Goal: Find specific page/section: Find specific page/section

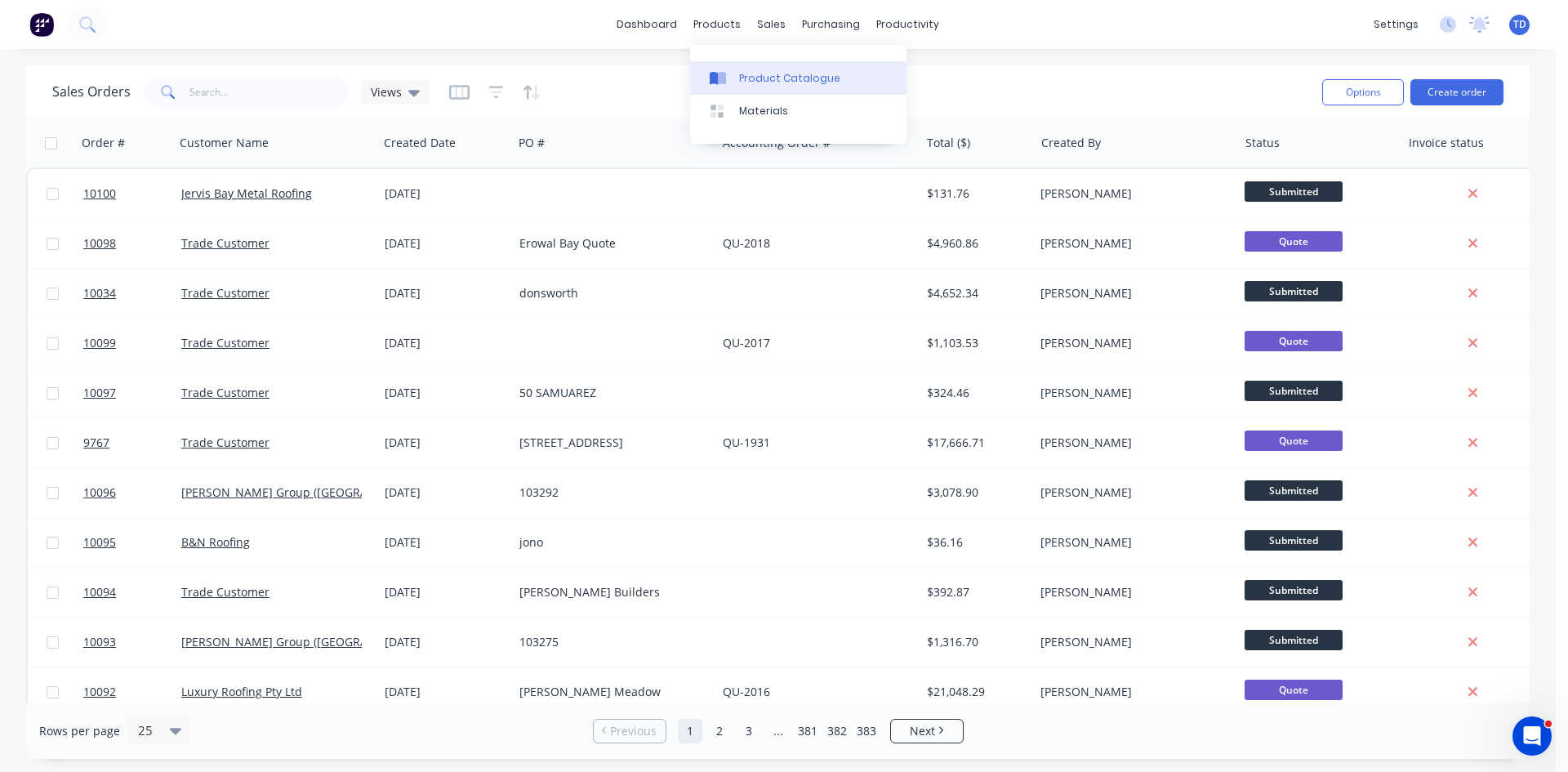
click at [772, 76] on div "Product Catalogue" at bounding box center [790, 79] width 101 height 15
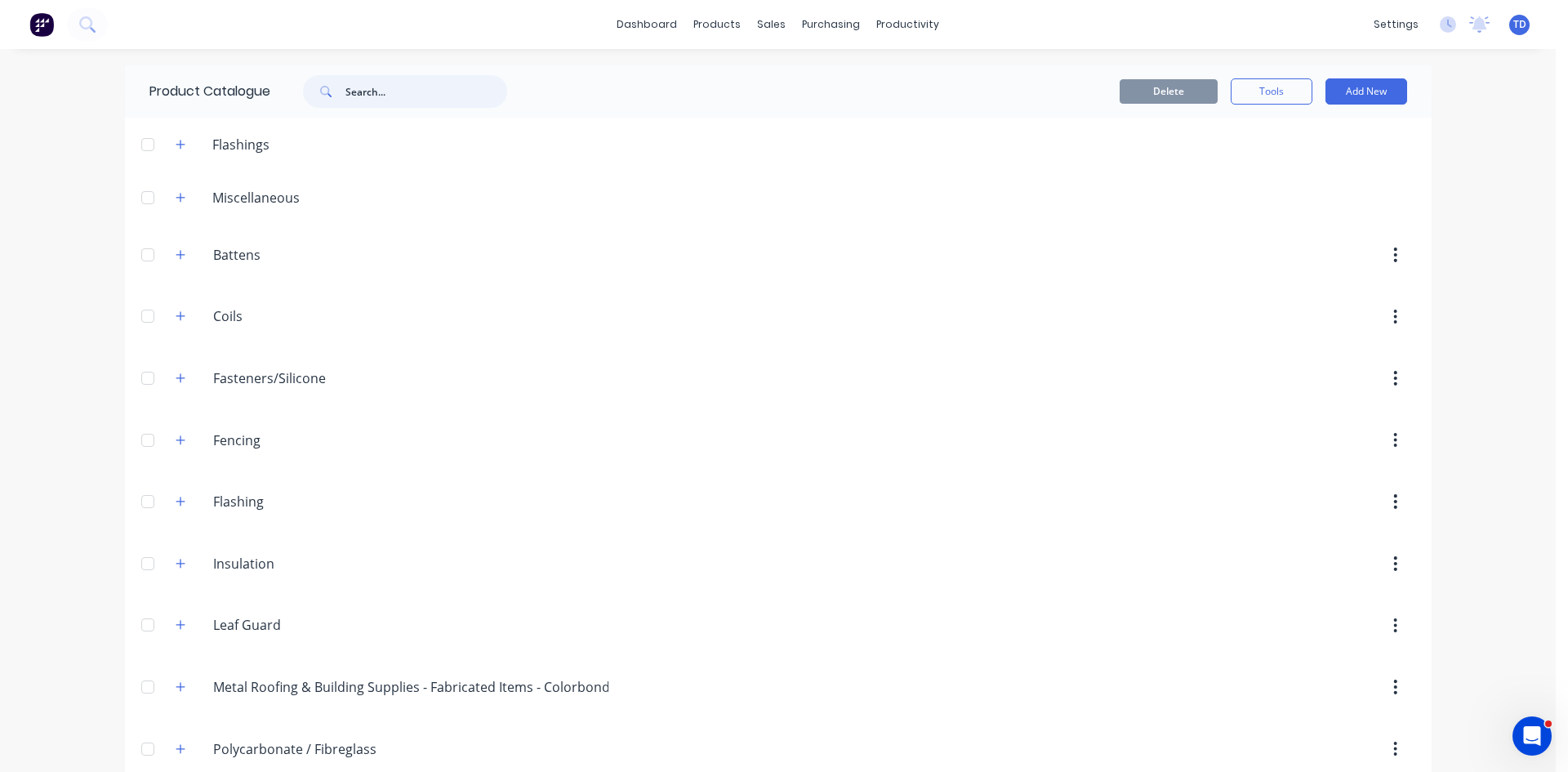
click at [380, 92] on input "text" at bounding box center [427, 92] width 162 height 33
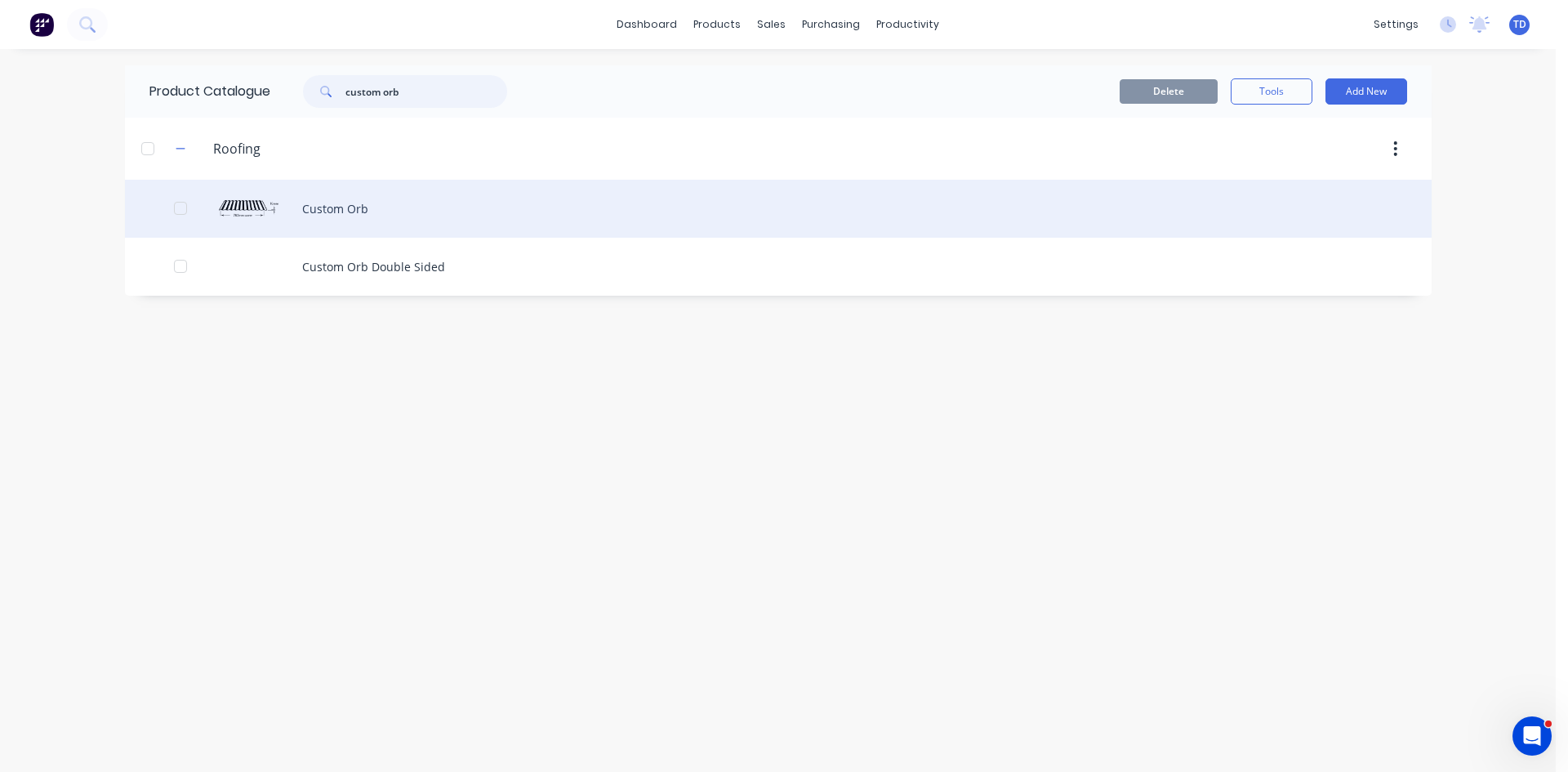
type input "custom orb"
click at [323, 221] on div "Custom Orb" at bounding box center [778, 209] width 1307 height 58
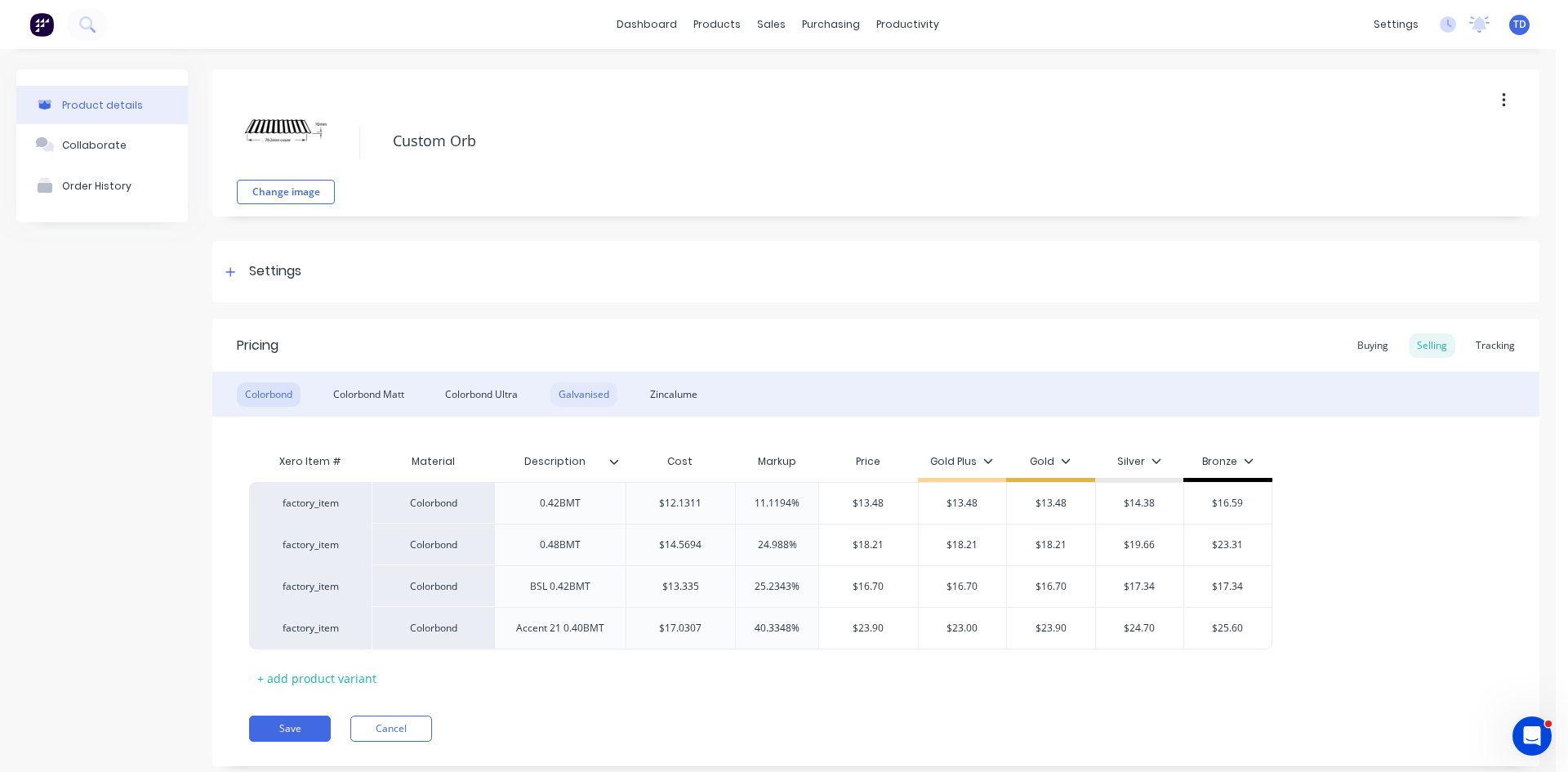
click at [609, 405] on div "Galvanised" at bounding box center [584, 395] width 67 height 25
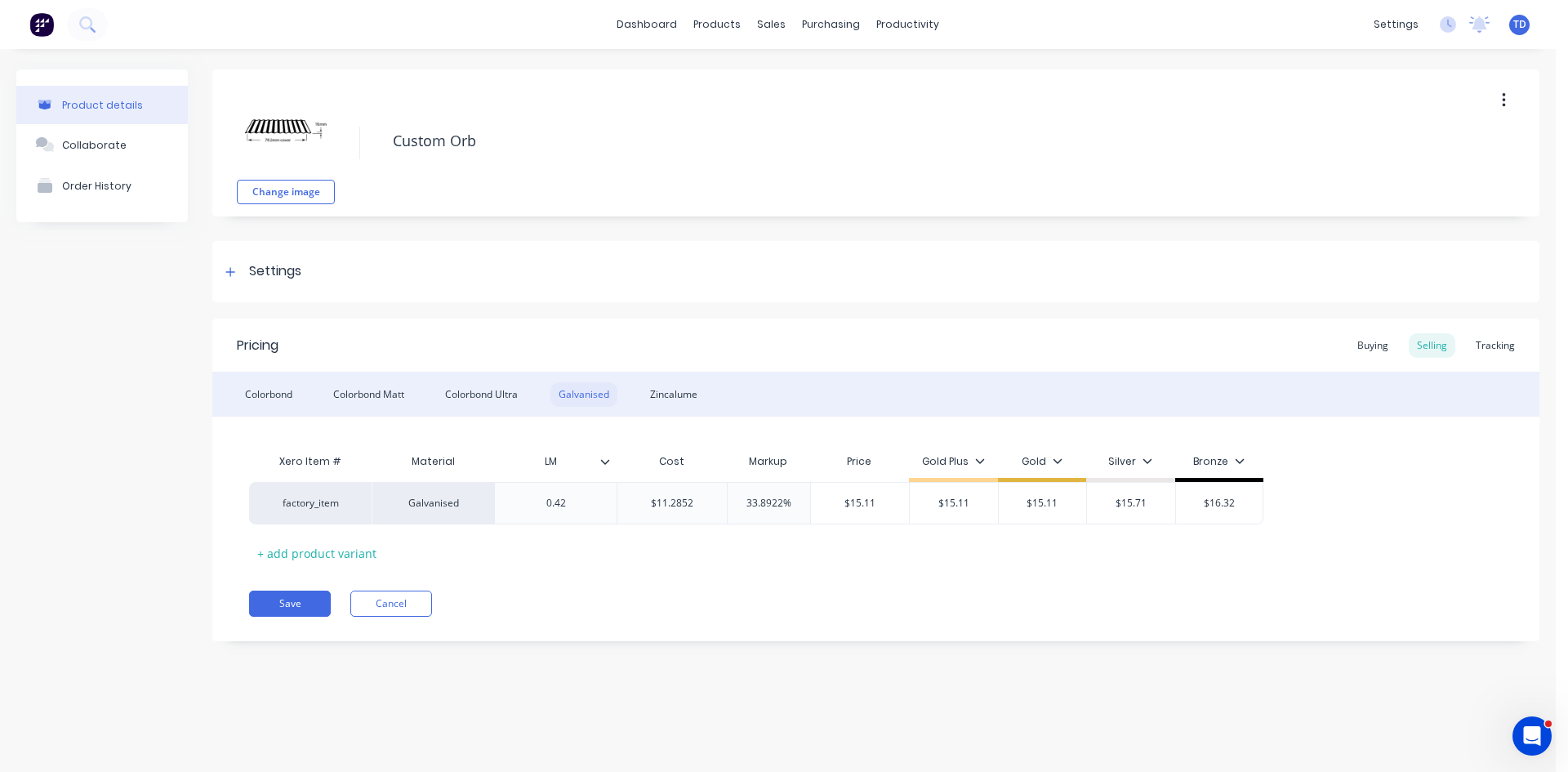
type textarea "x"
click at [256, 404] on div "Colorbond" at bounding box center [269, 395] width 64 height 25
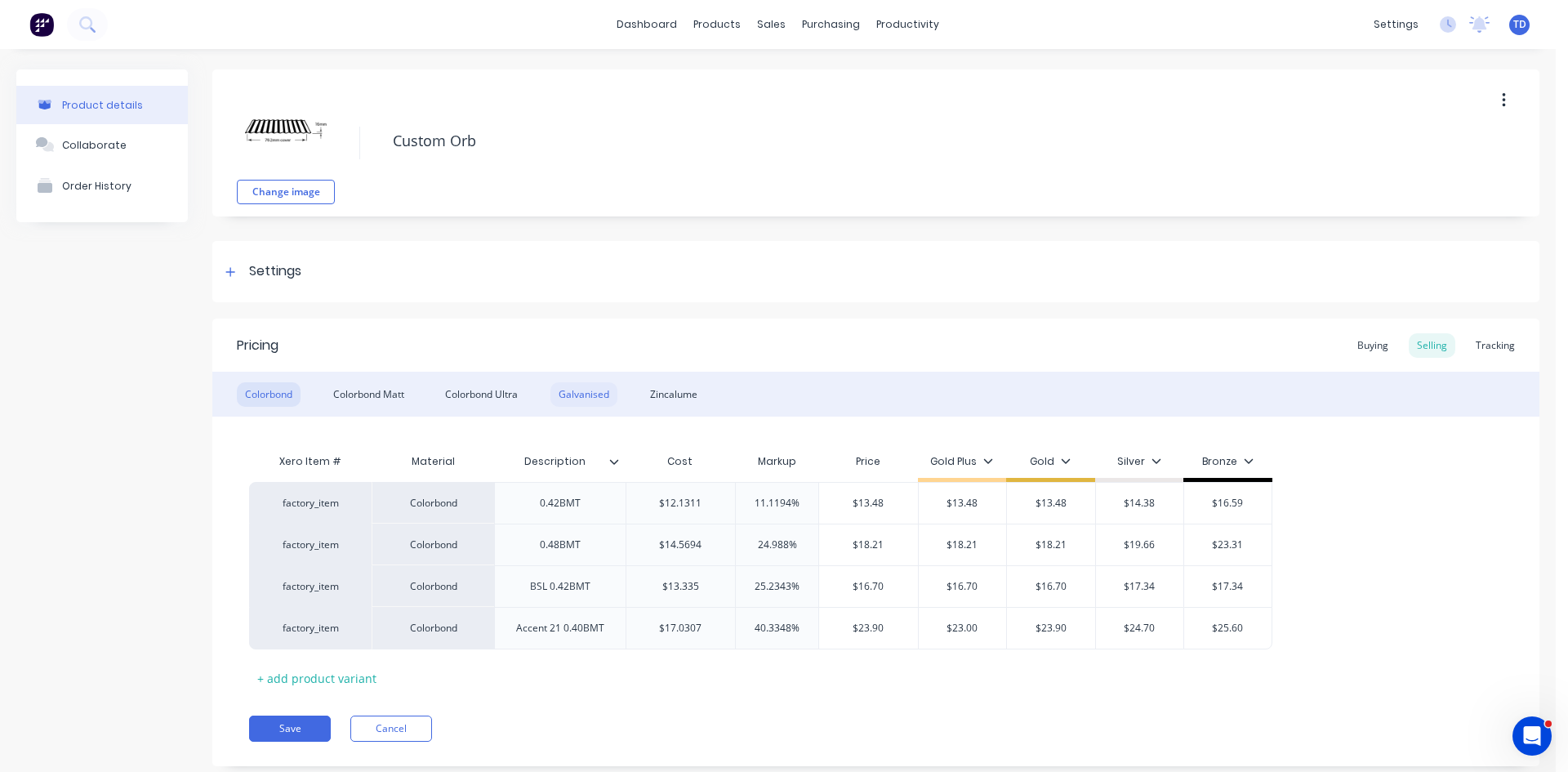
click at [588, 401] on div "Galvanised" at bounding box center [584, 395] width 67 height 25
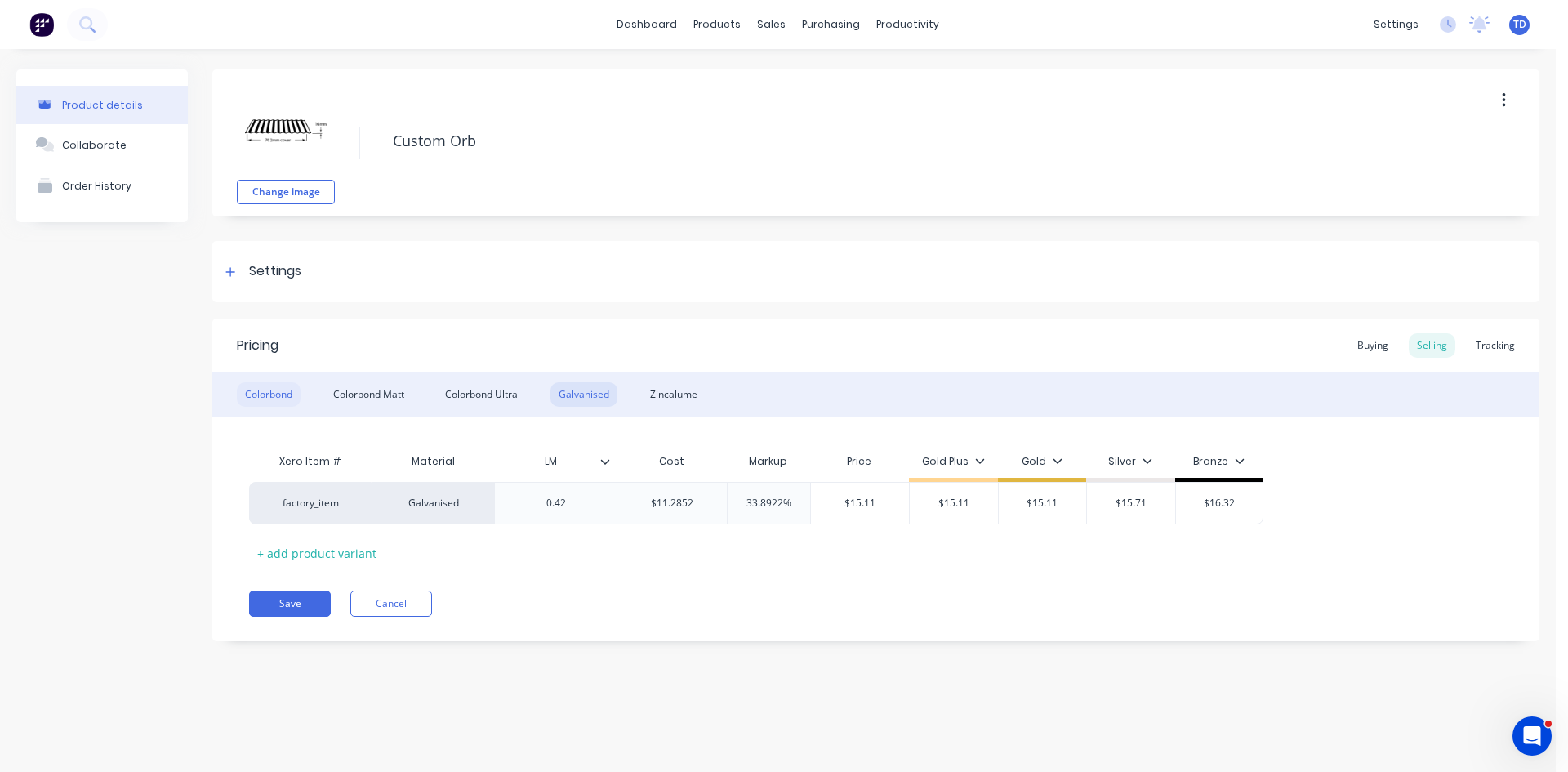
click at [274, 394] on div "Colorbond" at bounding box center [269, 395] width 64 height 25
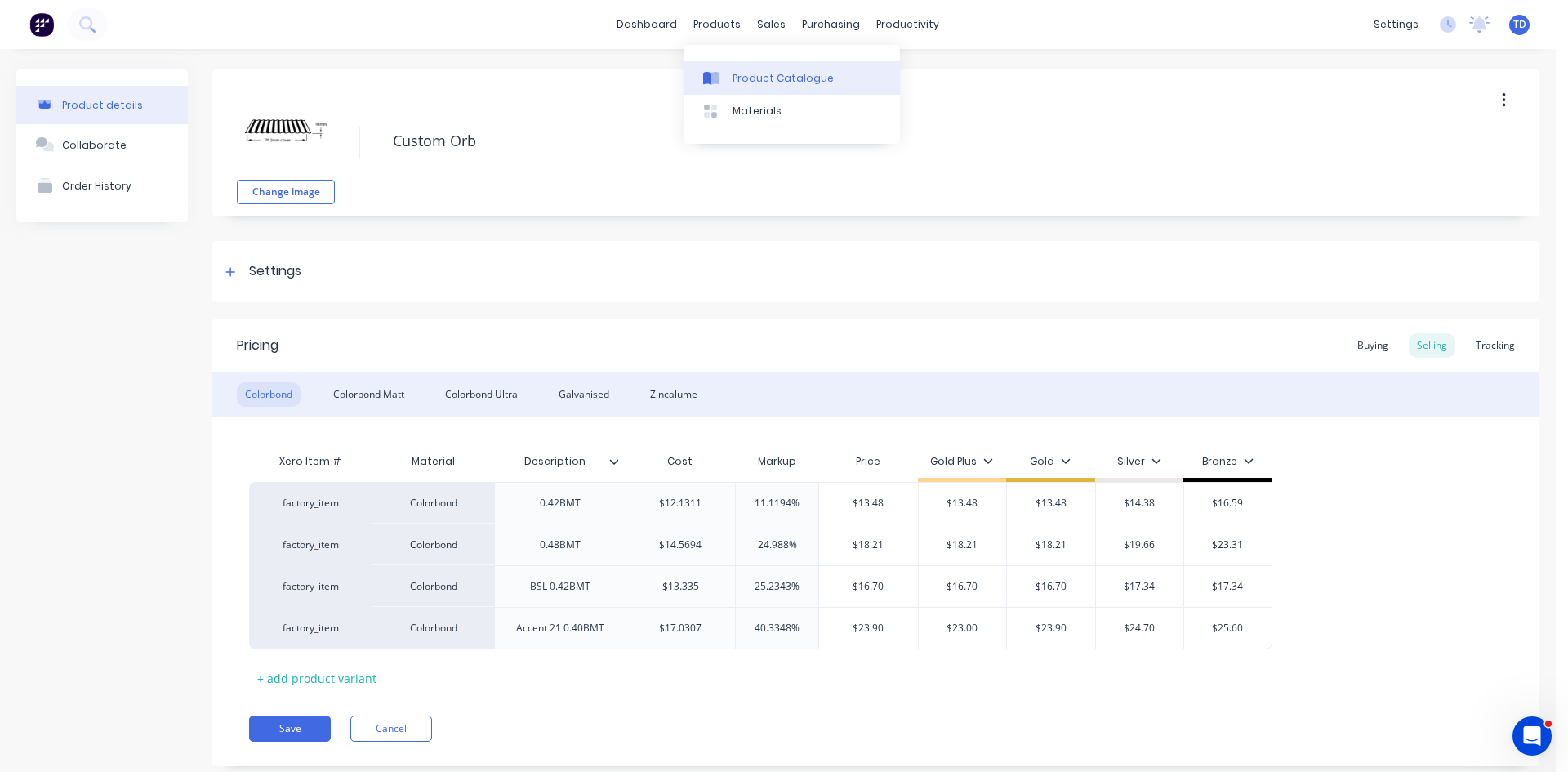
click at [738, 86] on link "Product Catalogue" at bounding box center [791, 78] width 217 height 33
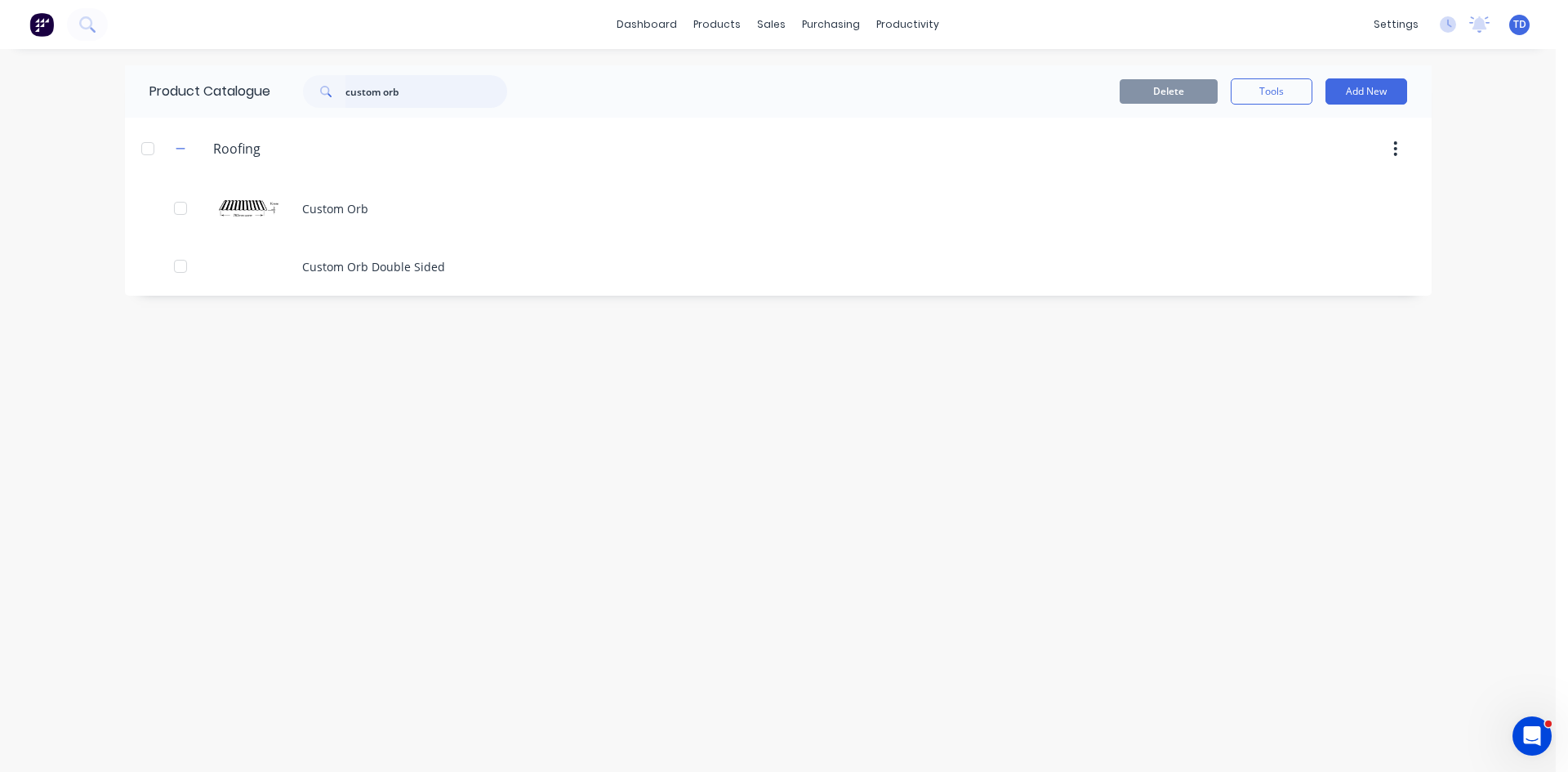
click at [432, 100] on input "custom orb" at bounding box center [427, 92] width 162 height 33
type input "c"
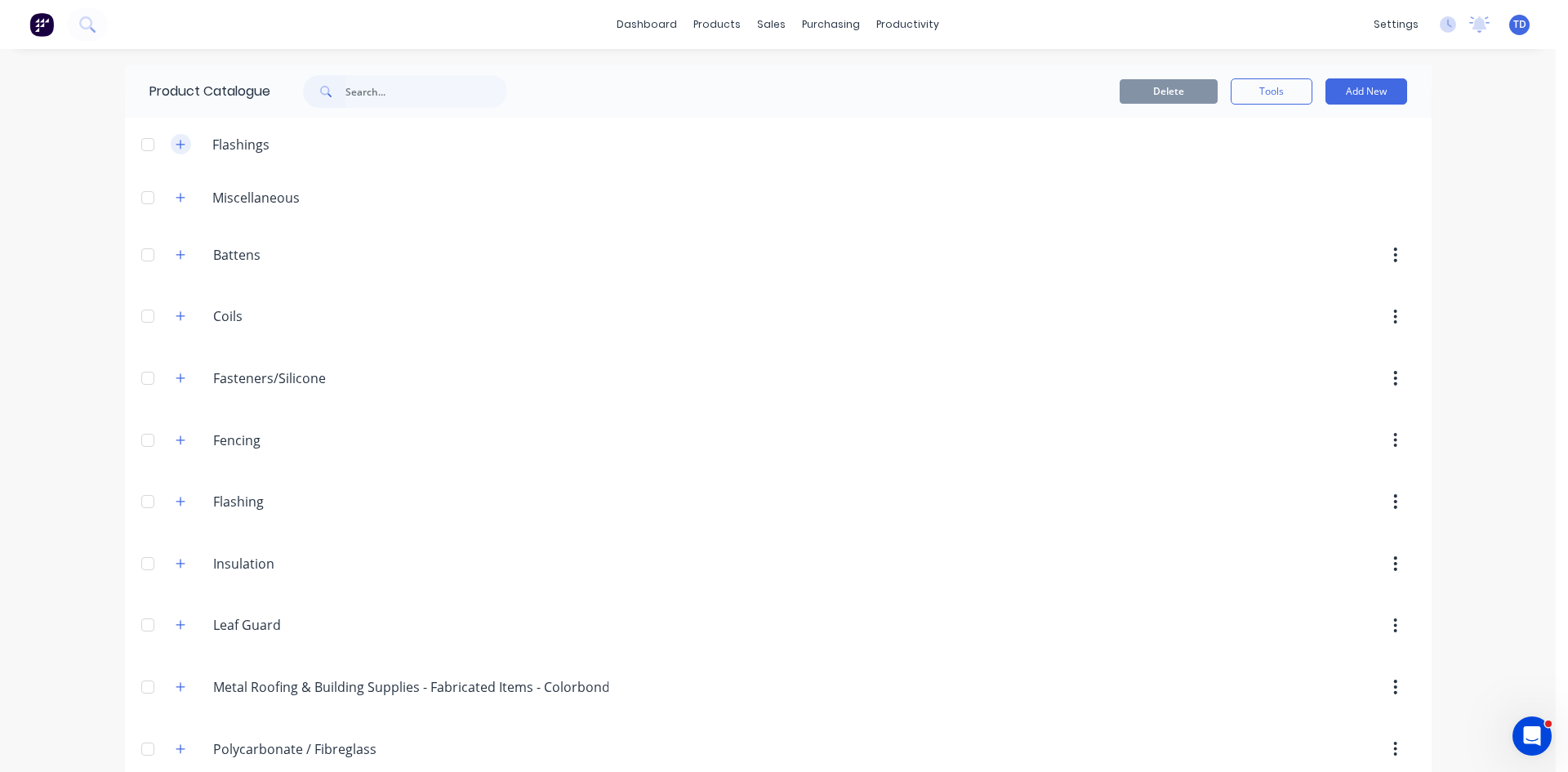
click at [171, 145] on button "button" at bounding box center [181, 144] width 20 height 20
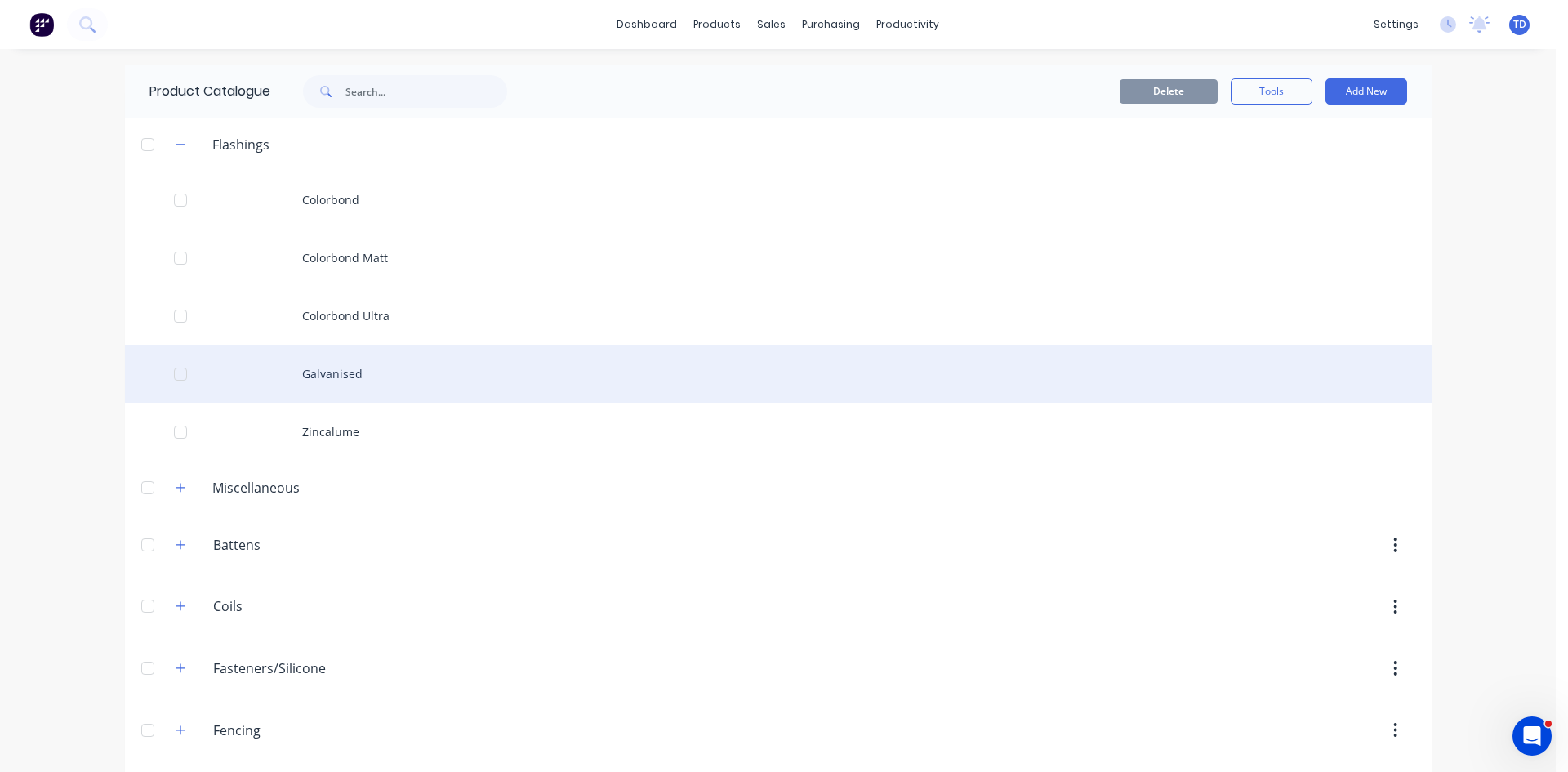
click at [366, 385] on div "Galvanised" at bounding box center [778, 374] width 1307 height 58
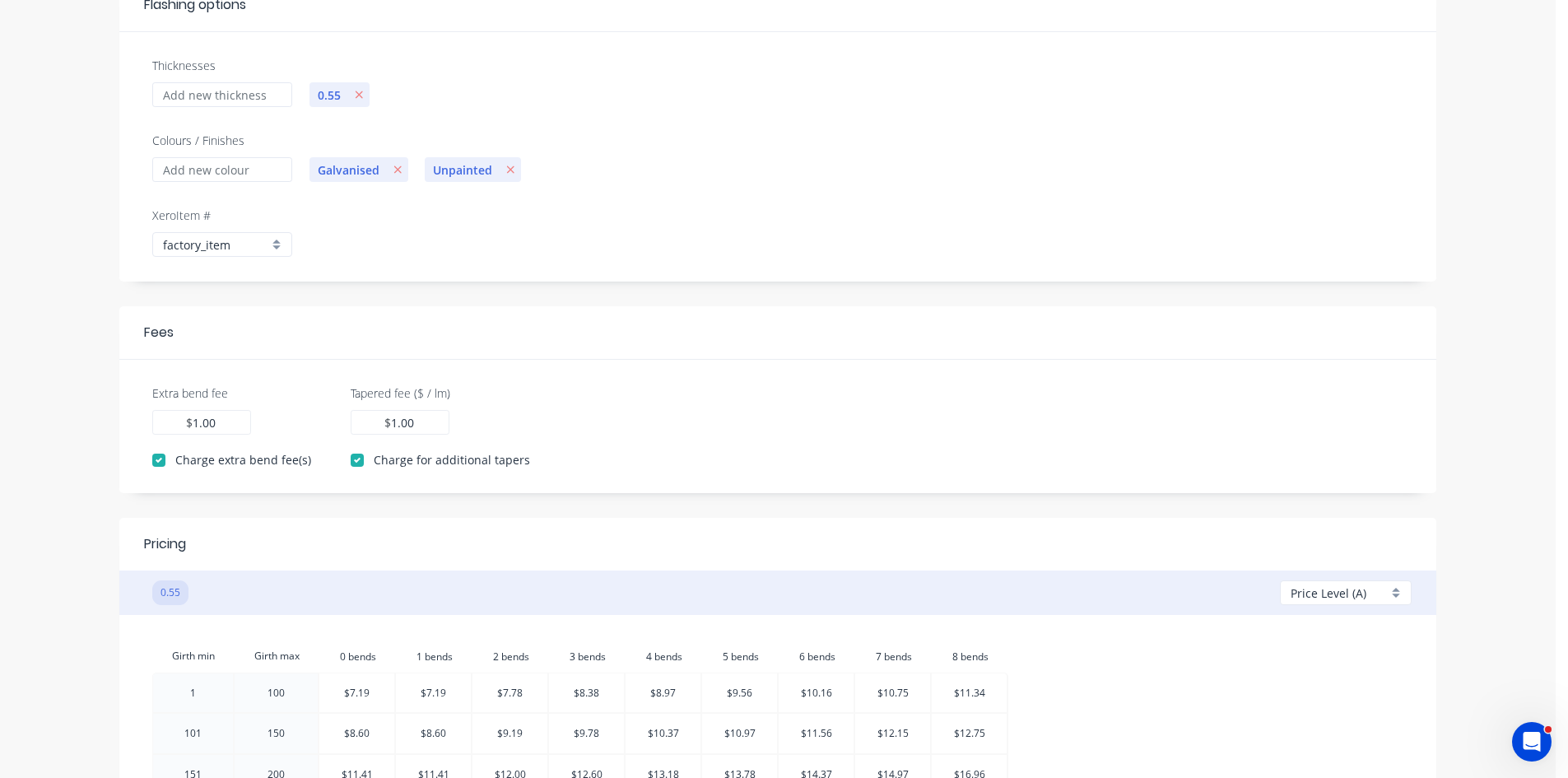
scroll to position [165, 0]
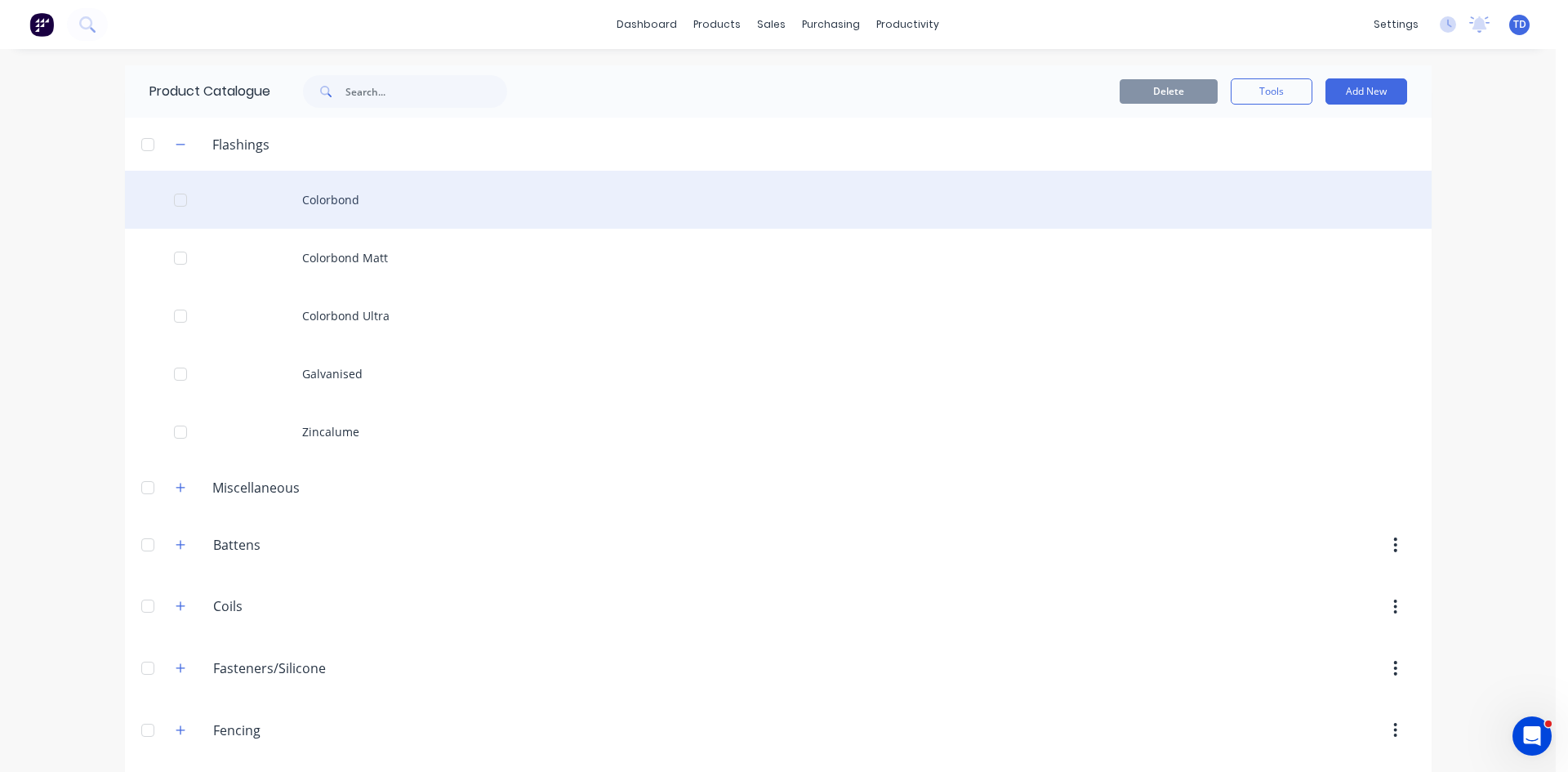
click at [321, 191] on div "Colorbond" at bounding box center [778, 200] width 1307 height 58
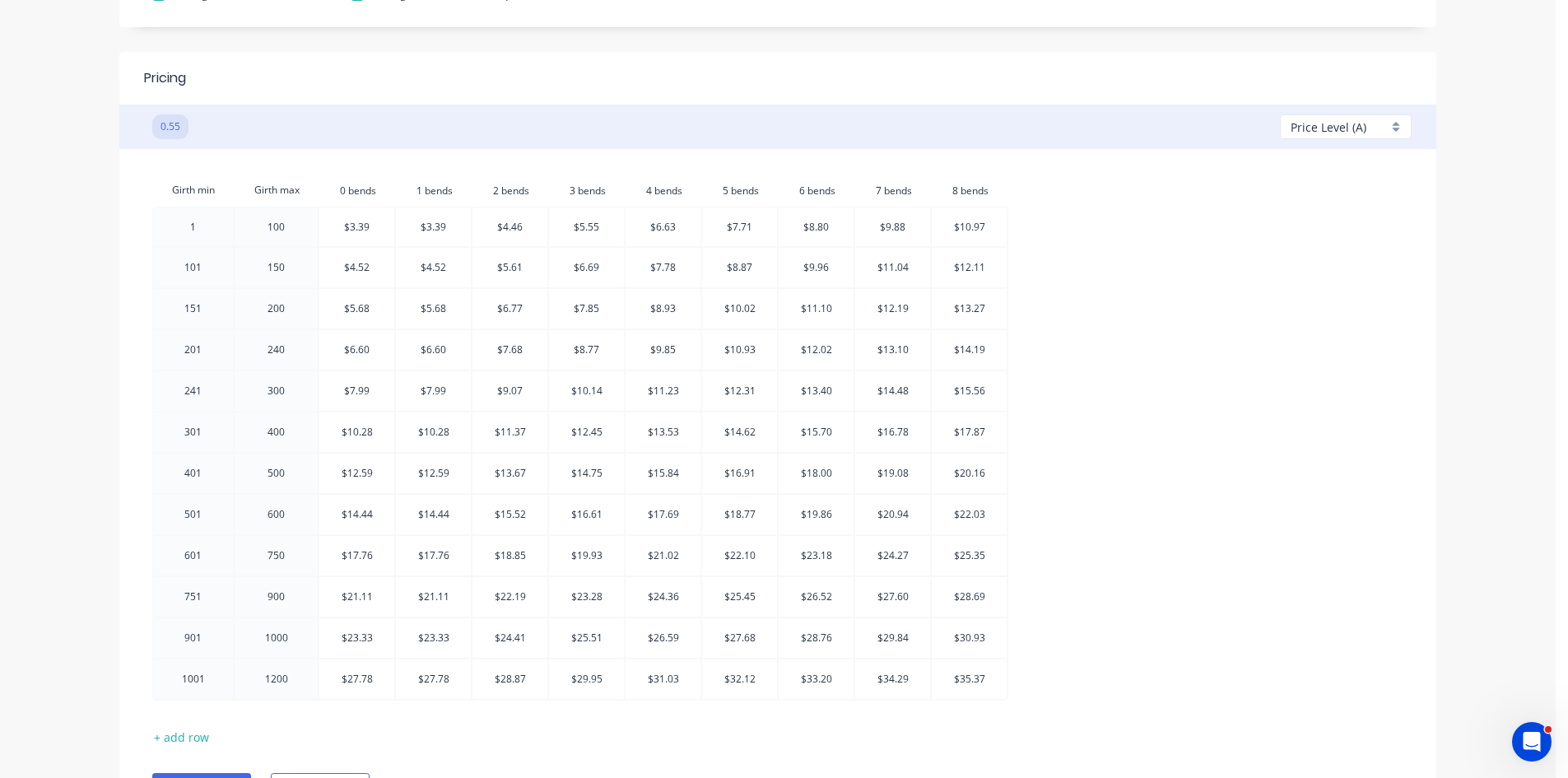
scroll to position [741, 0]
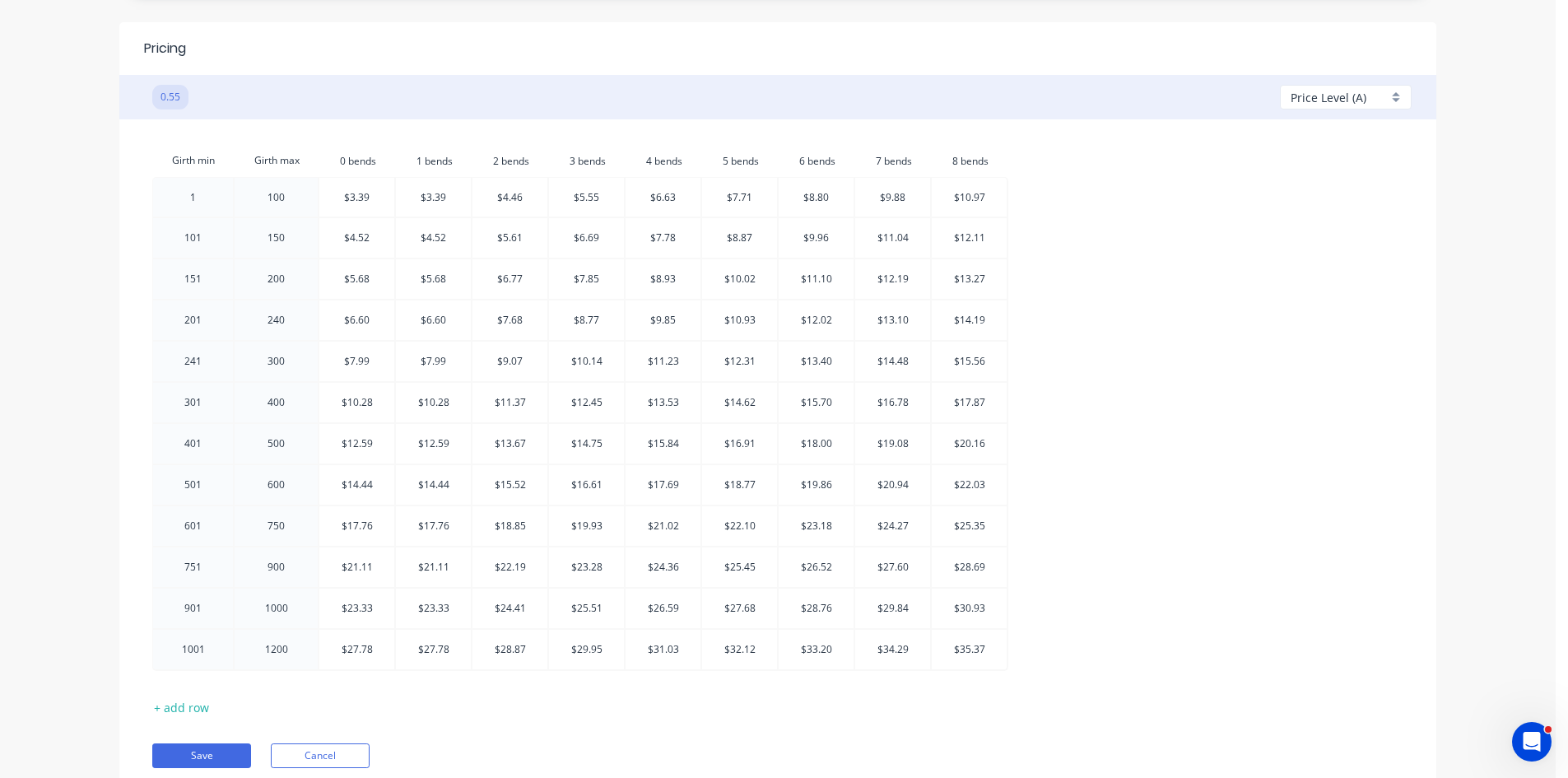
click at [1252, 686] on div "Girth min Girth max 0.bends 0 bends 1.bends 1 bends 2.bends 2 bends 3.bends 3 b…" at bounding box center [778, 456] width 1268 height 623
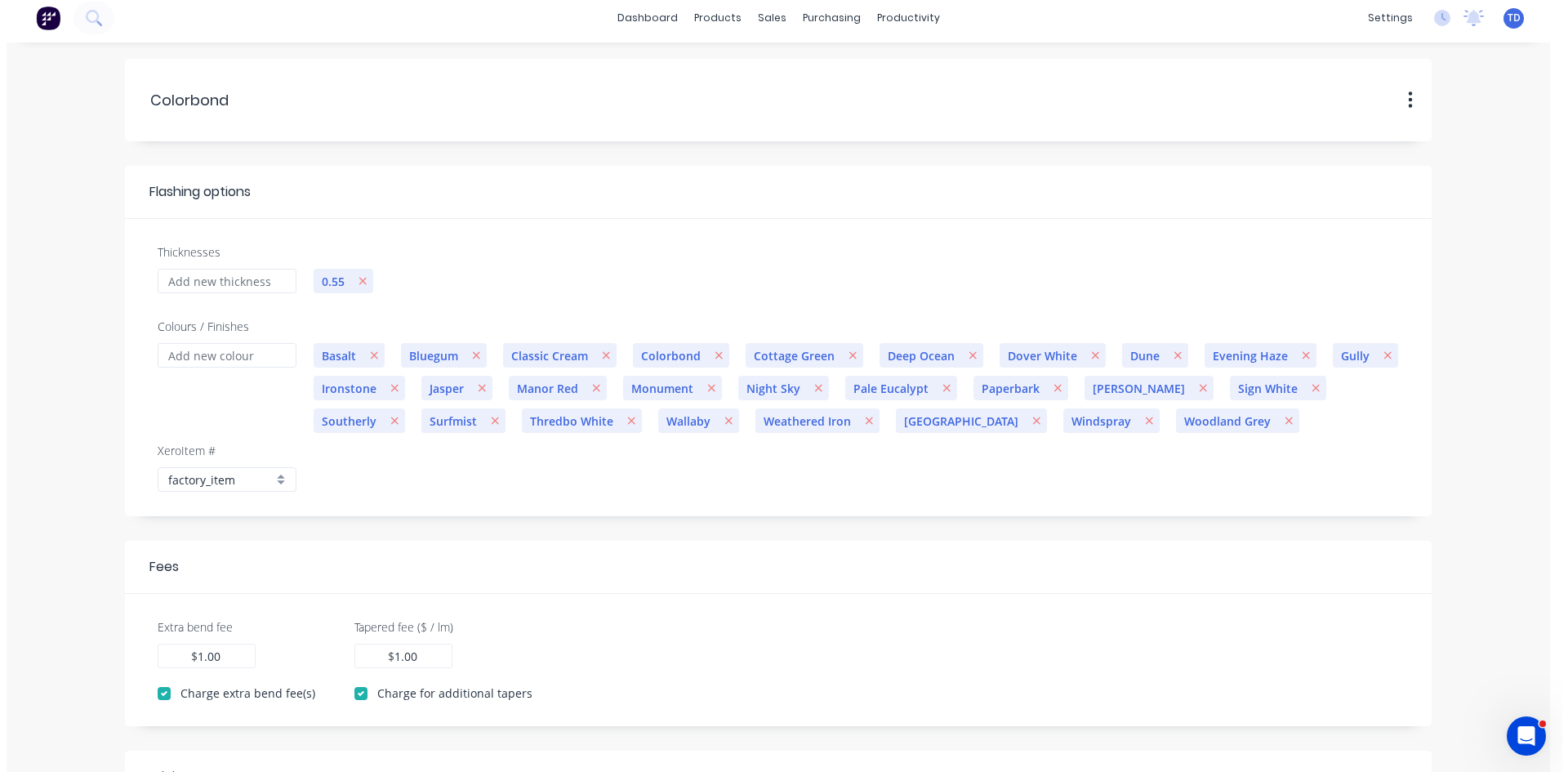
scroll to position [0, 0]
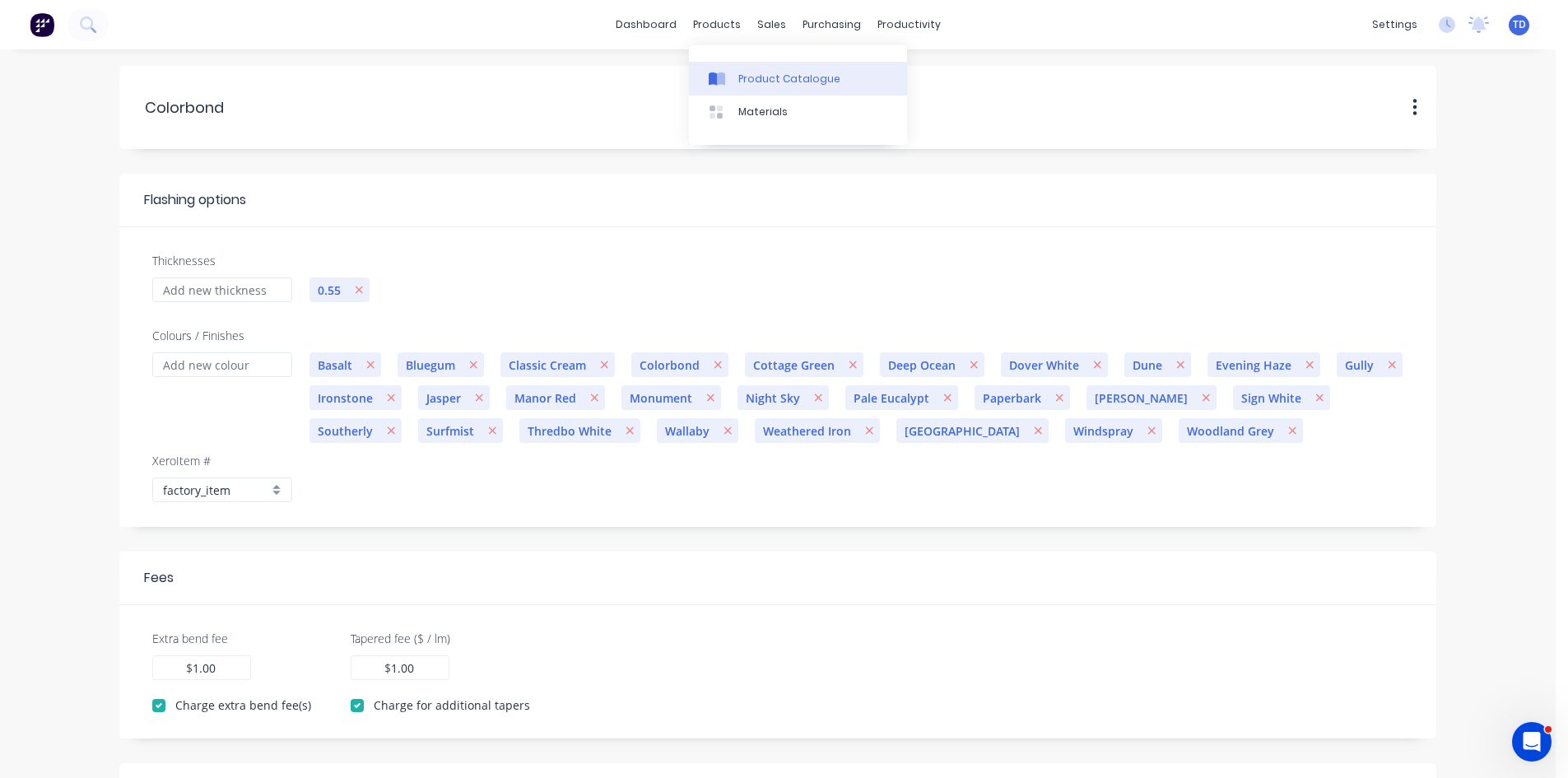
click at [739, 74] on div "Product Catalogue" at bounding box center [789, 79] width 102 height 15
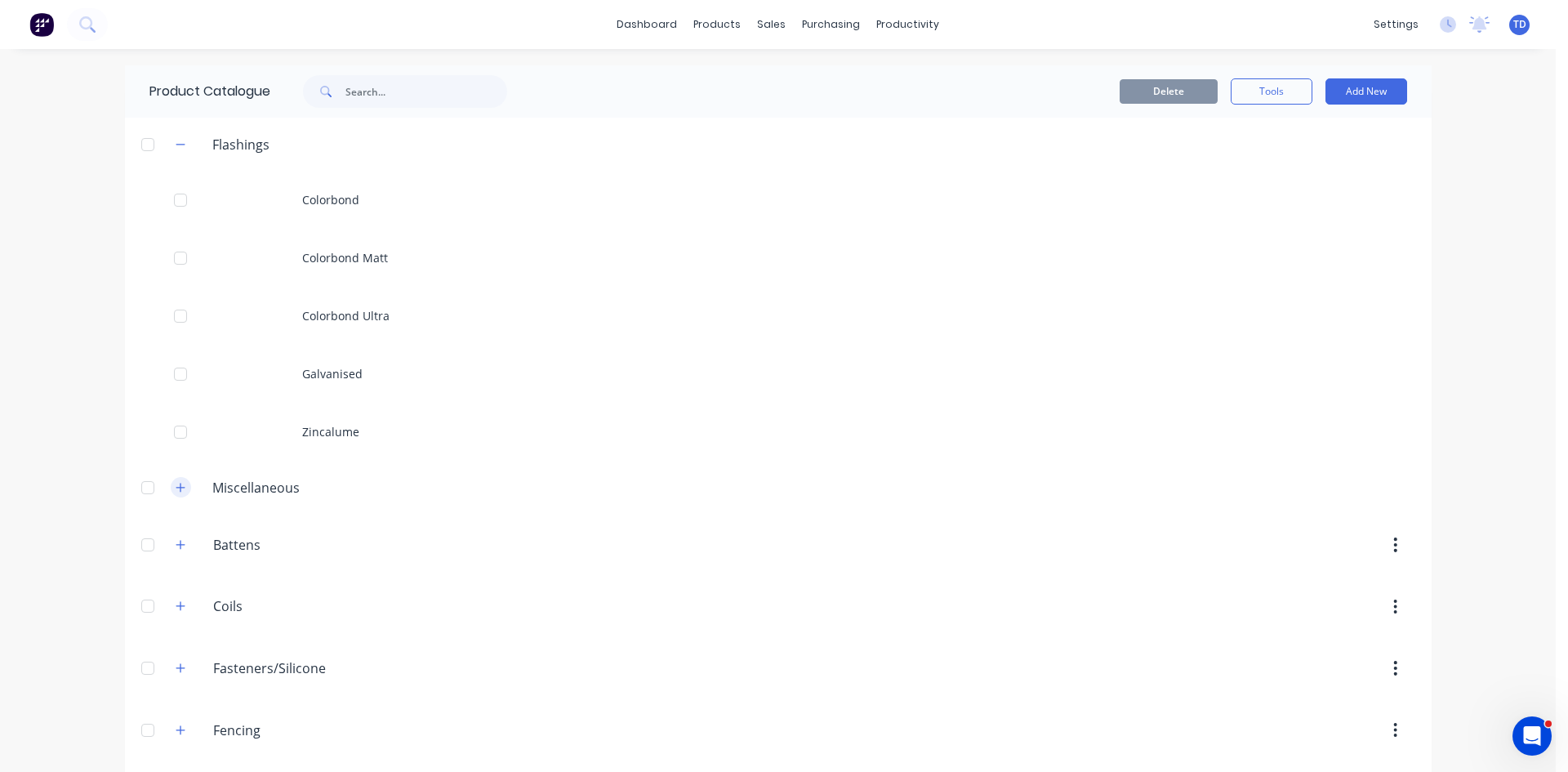
click at [176, 487] on icon "button" at bounding box center [180, 487] width 9 height 9
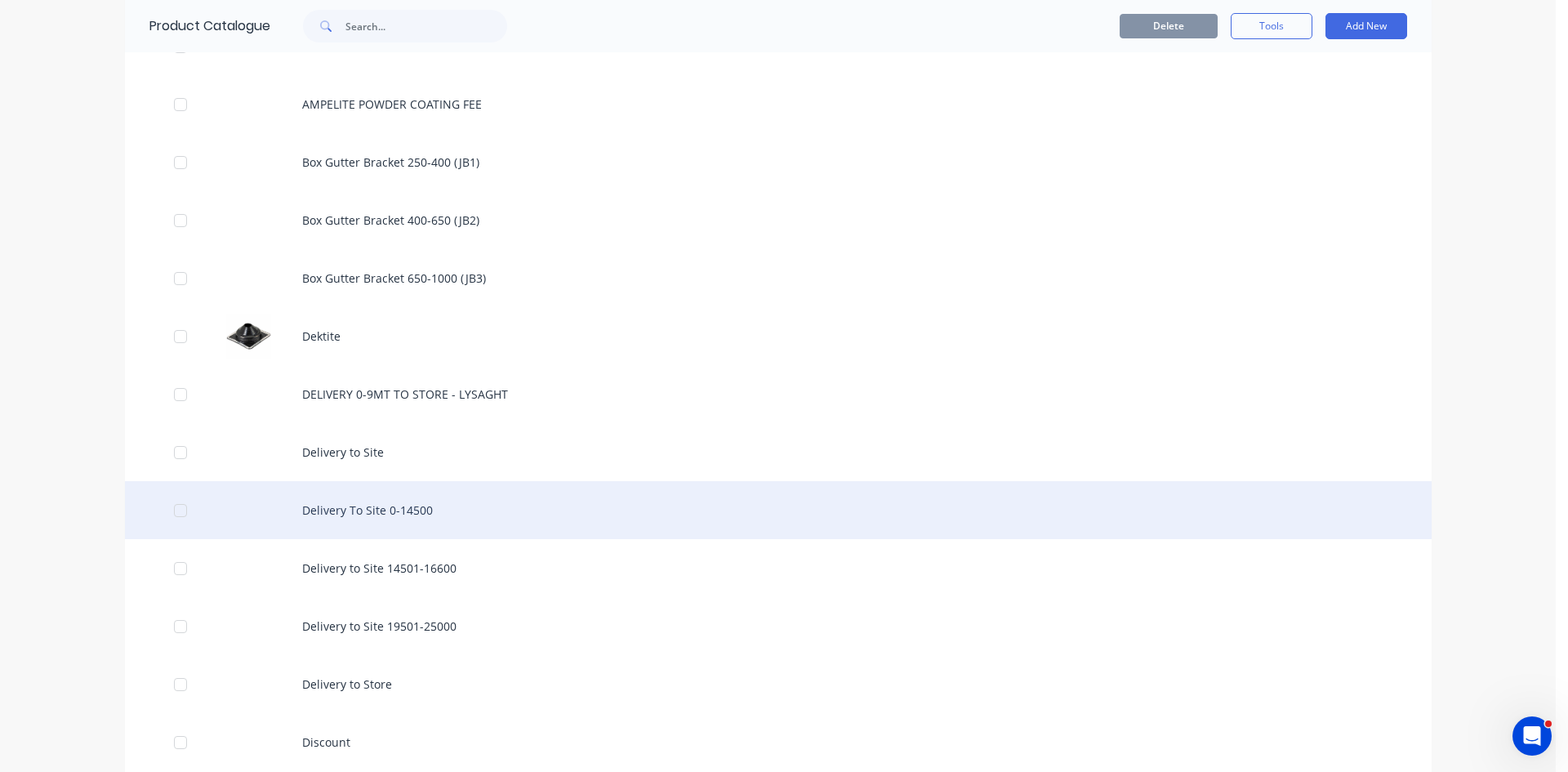
scroll to position [572, 0]
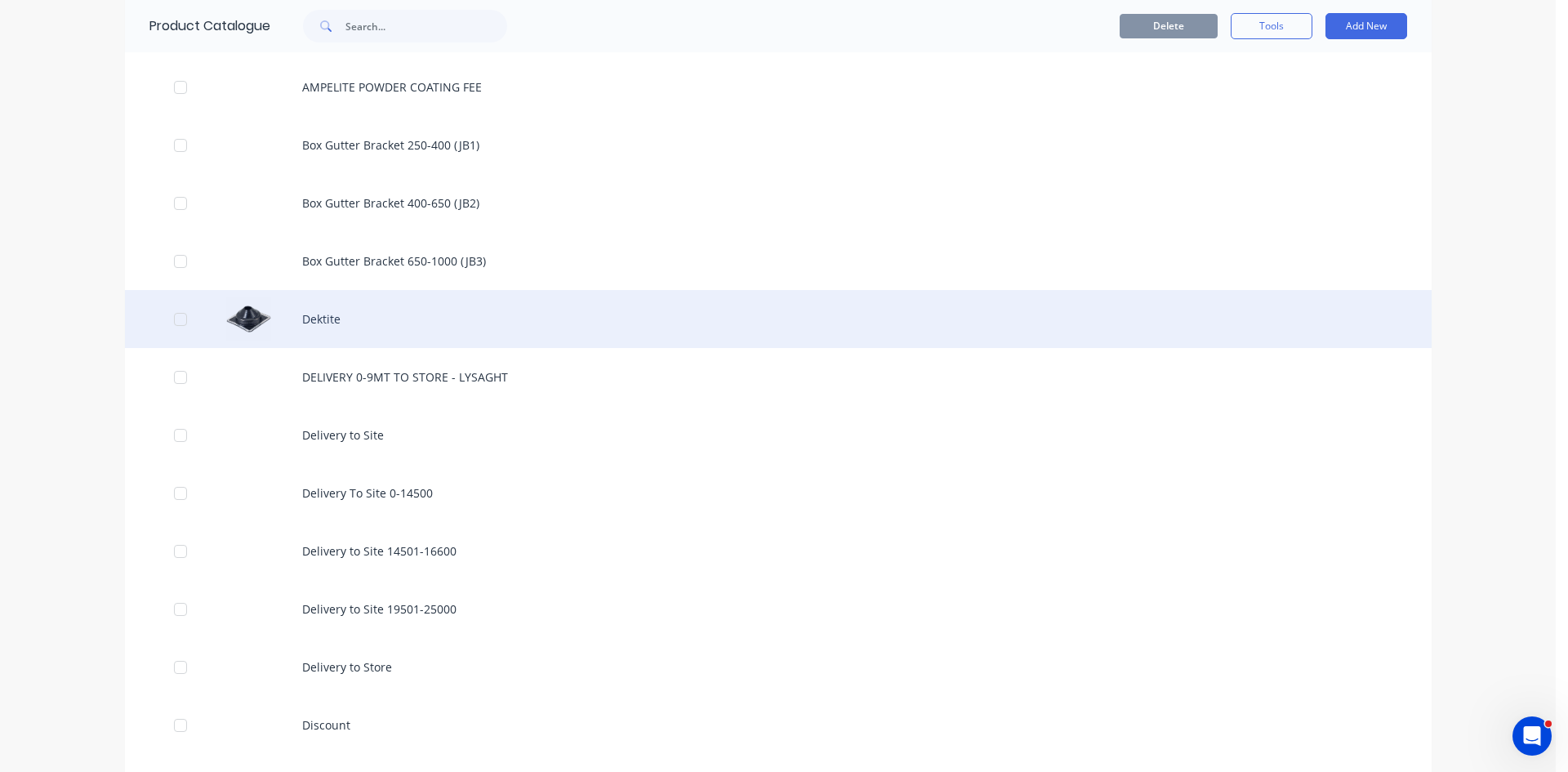
click at [357, 325] on div "Dektite" at bounding box center [778, 319] width 1307 height 58
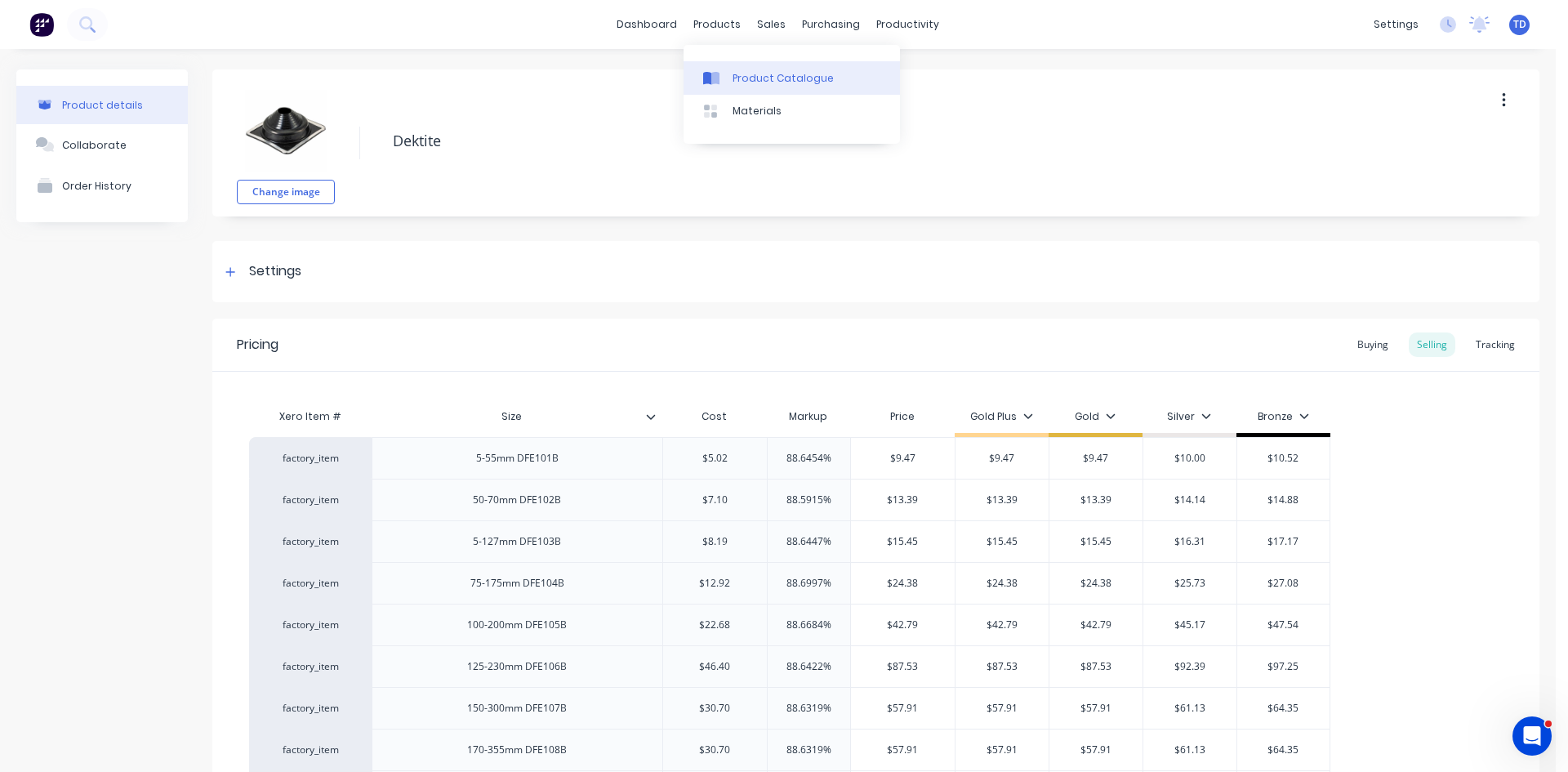
click at [745, 71] on div "Product Catalogue" at bounding box center [783, 79] width 101 height 15
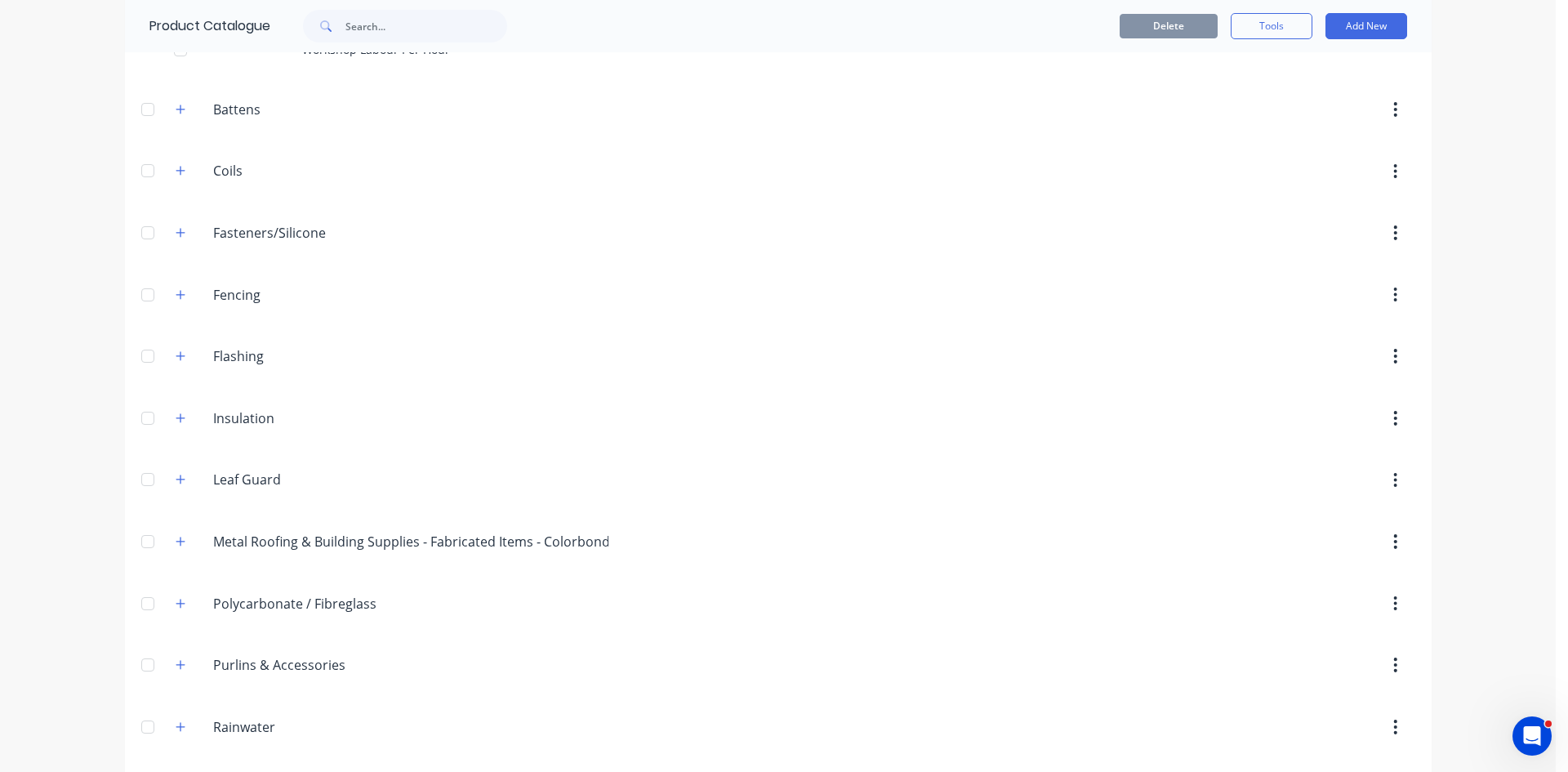
scroll to position [3361, 0]
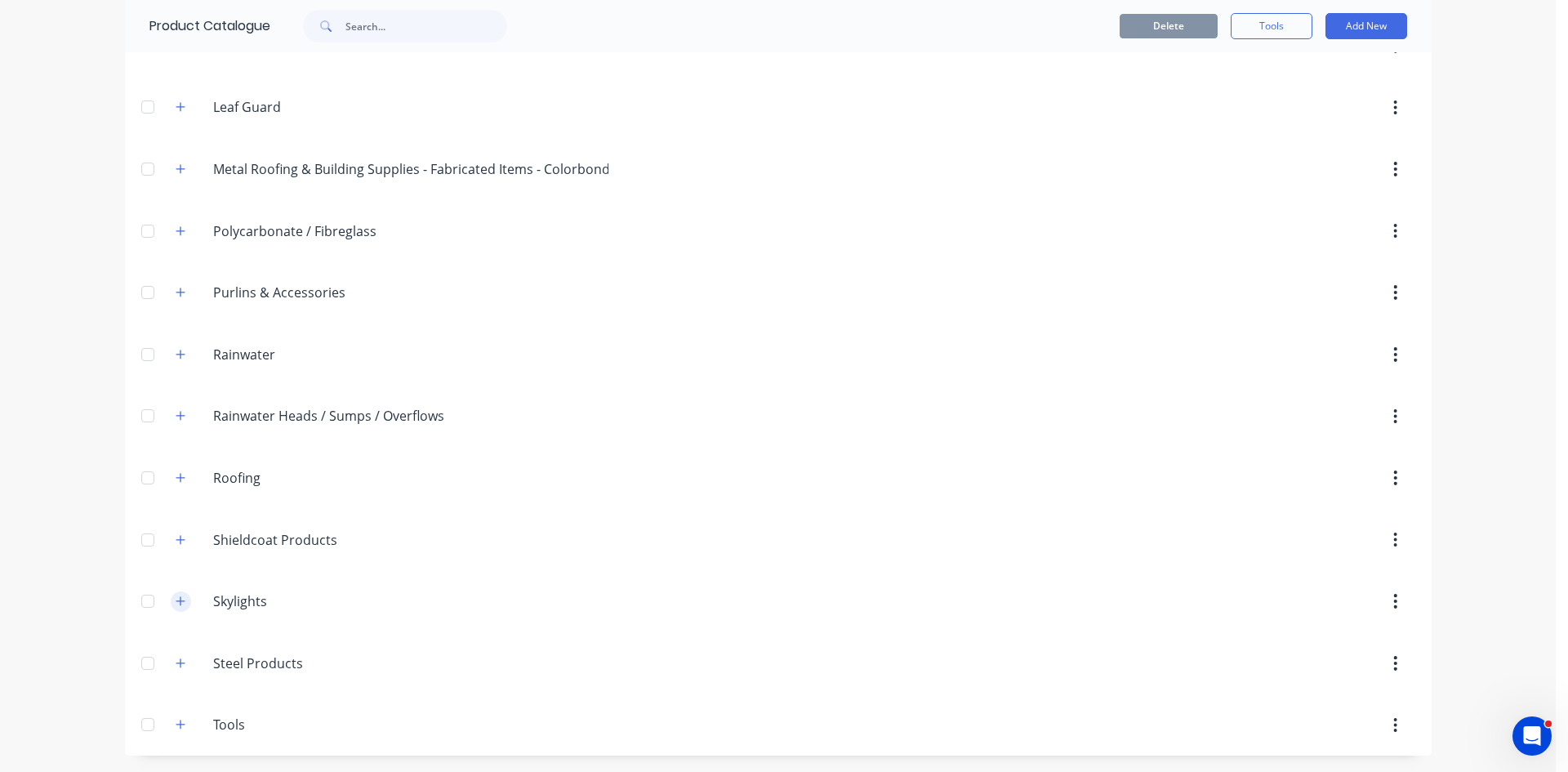
click at [180, 599] on button "button" at bounding box center [181, 601] width 20 height 20
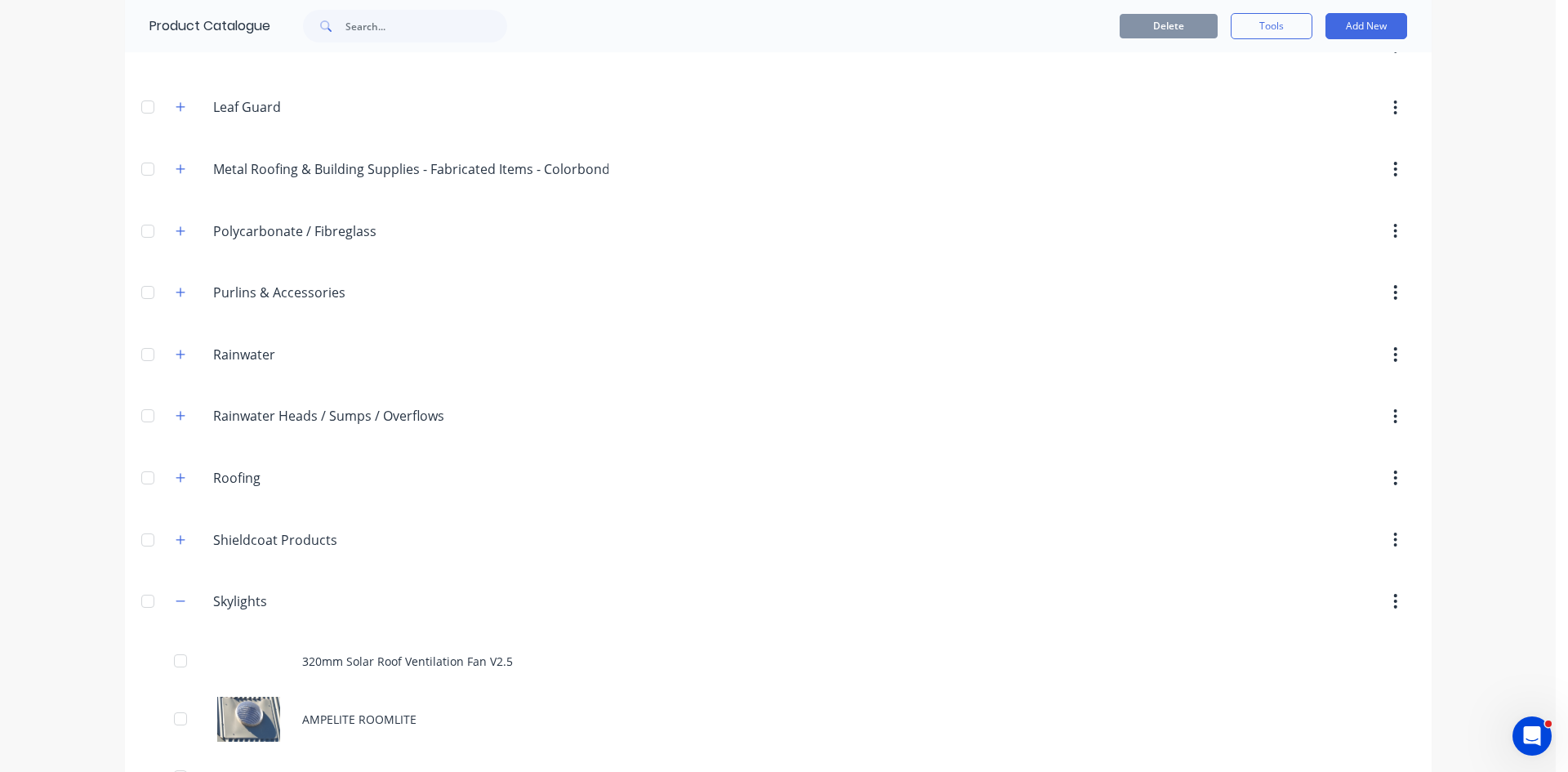
scroll to position [3933, 0]
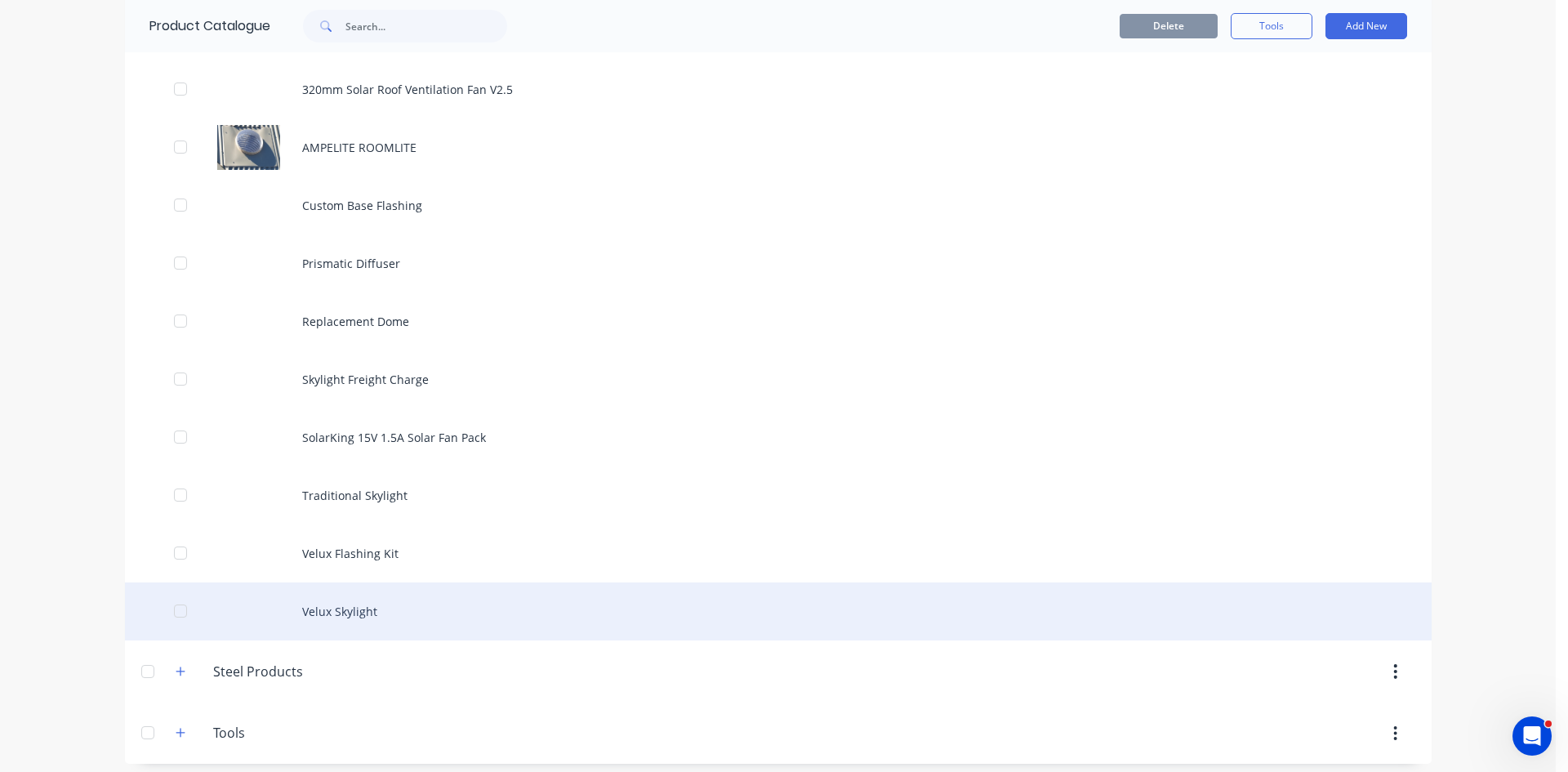
click at [364, 599] on div "Velux Skylight" at bounding box center [778, 611] width 1307 height 58
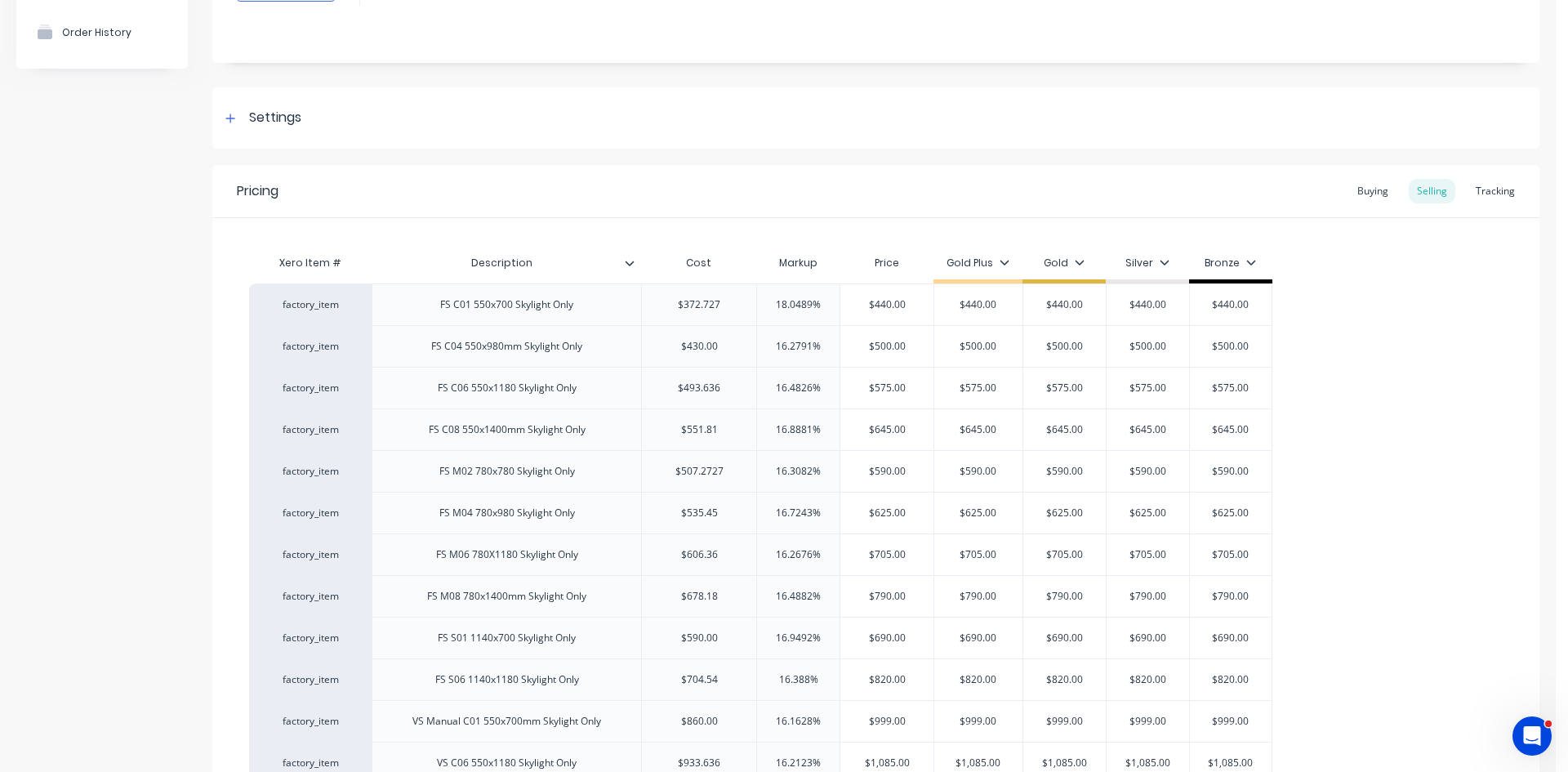
scroll to position [164, 0]
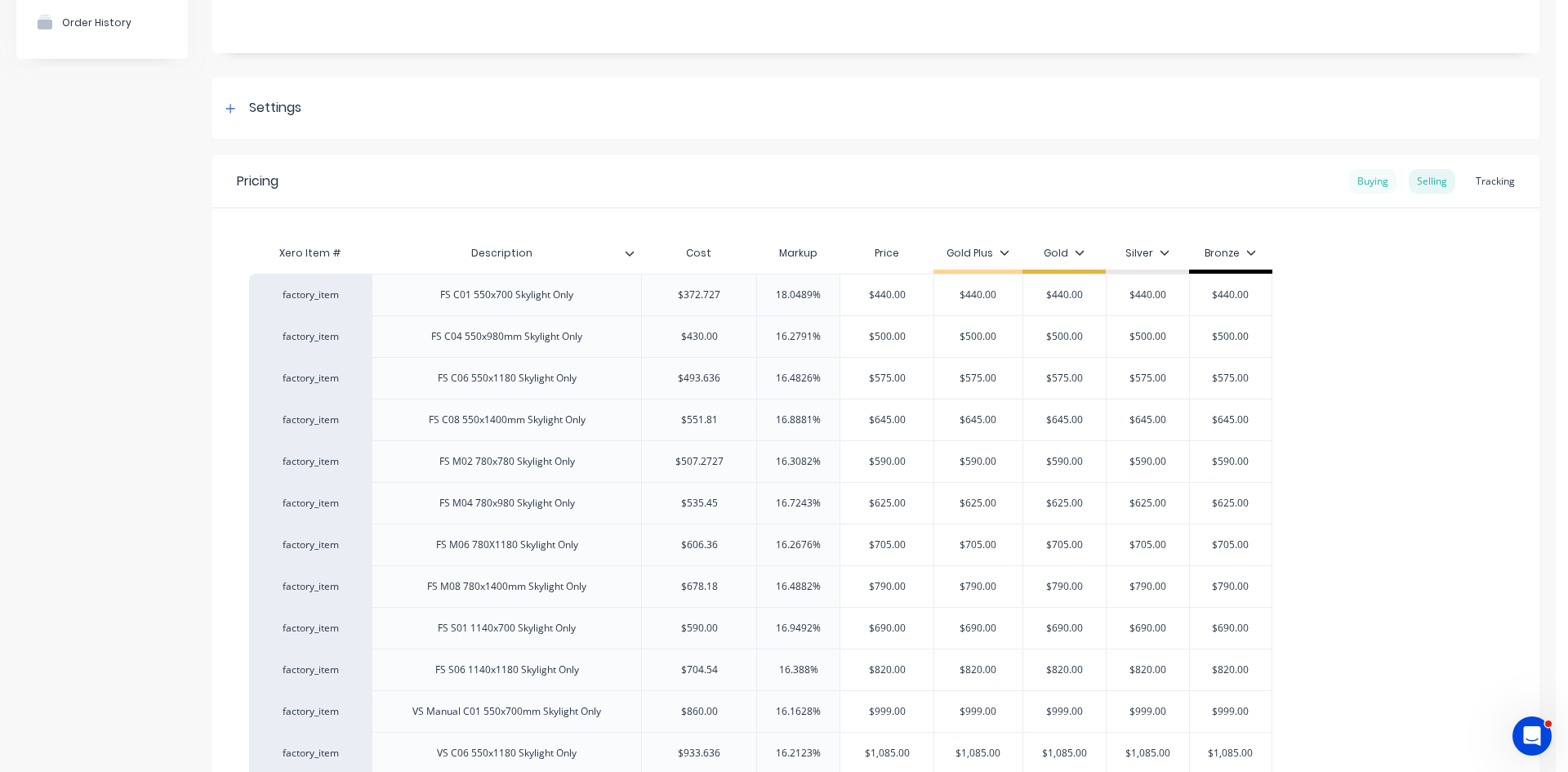
click at [1369, 186] on div "Buying" at bounding box center [1373, 182] width 47 height 25
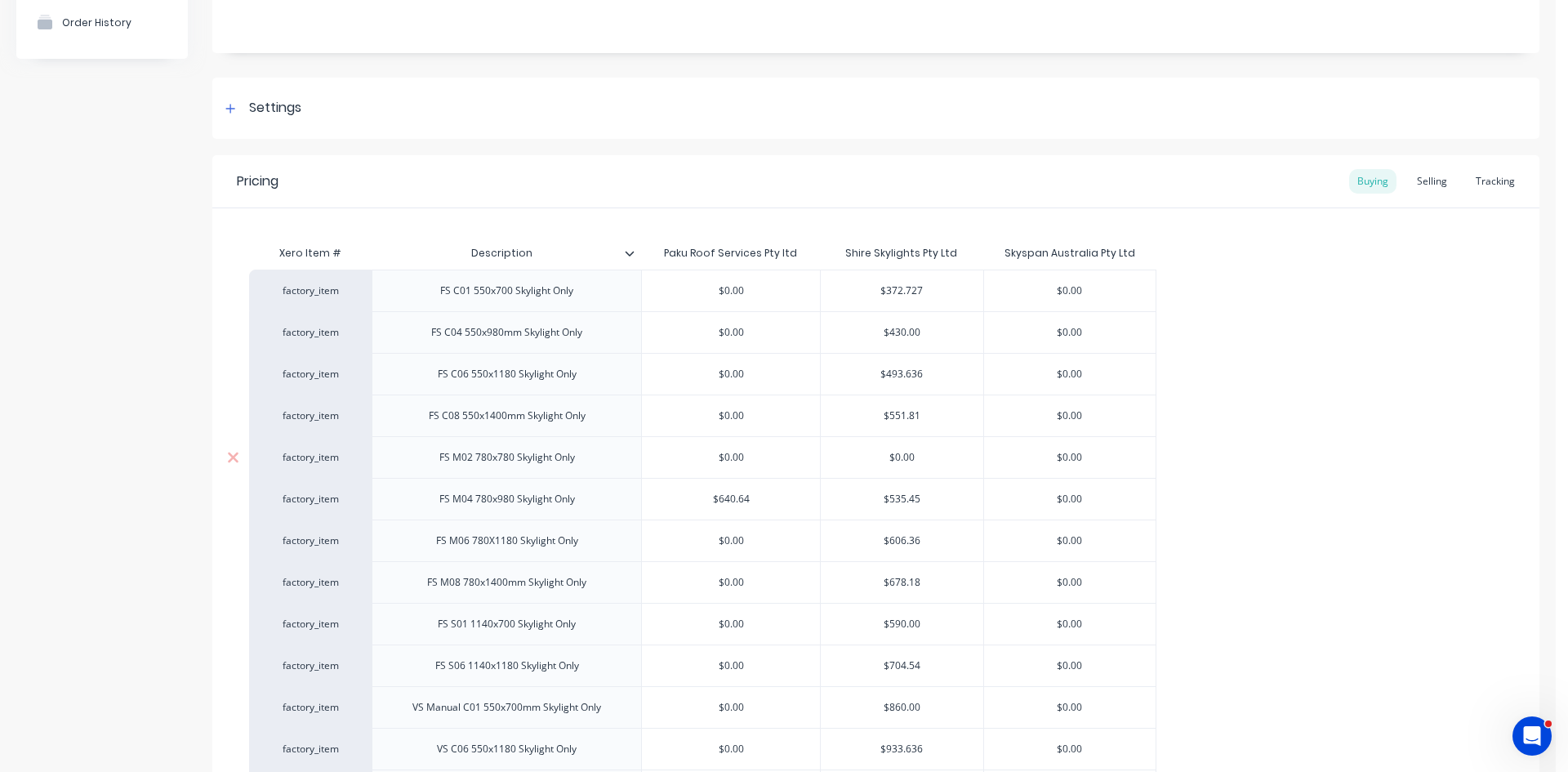
type input "$0.00"
click at [919, 456] on input "$0.00" at bounding box center [902, 458] width 163 height 15
type input "$0.00"
type input "q"
type input "507.2727"
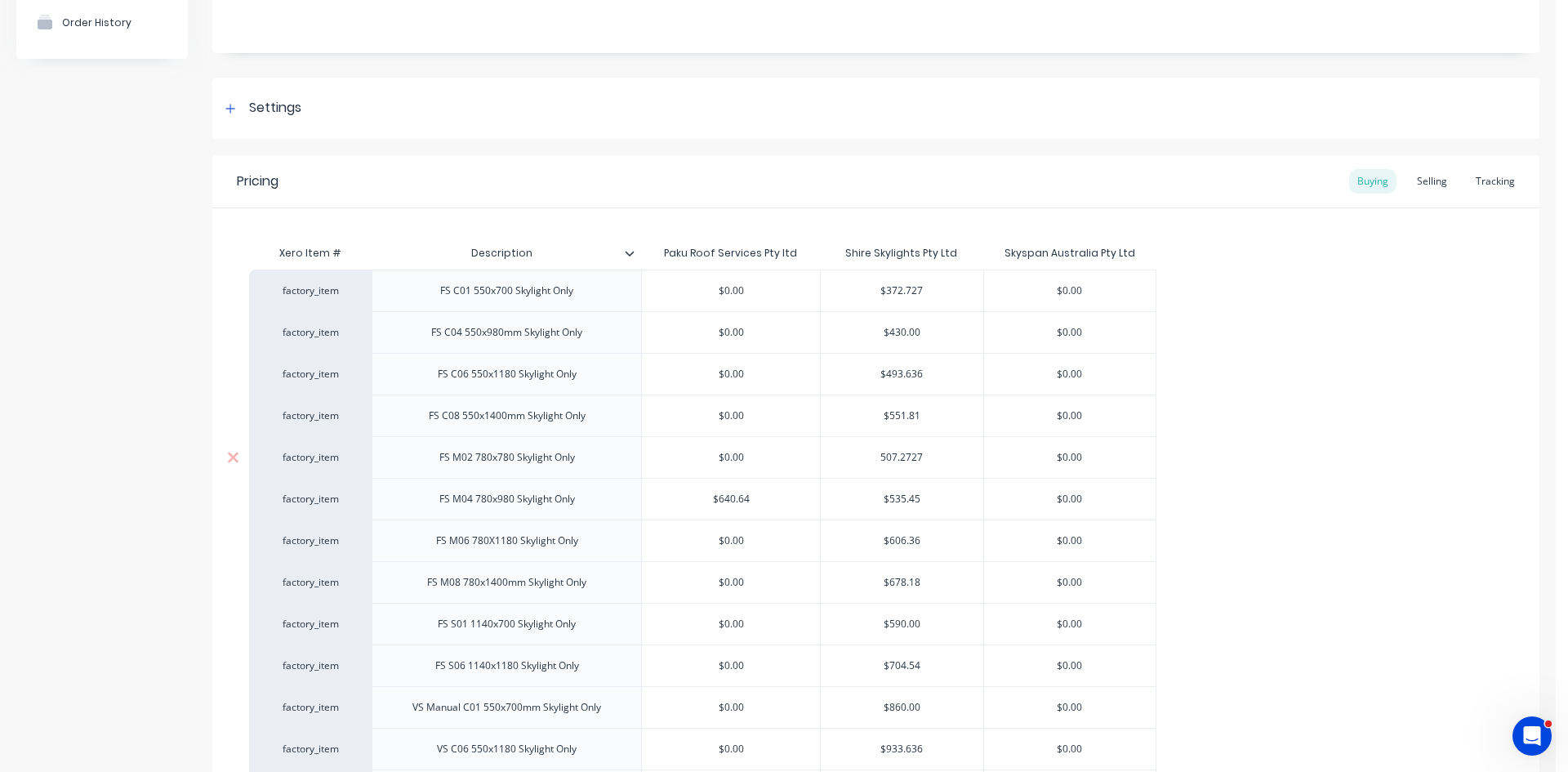
type input "$0.00"
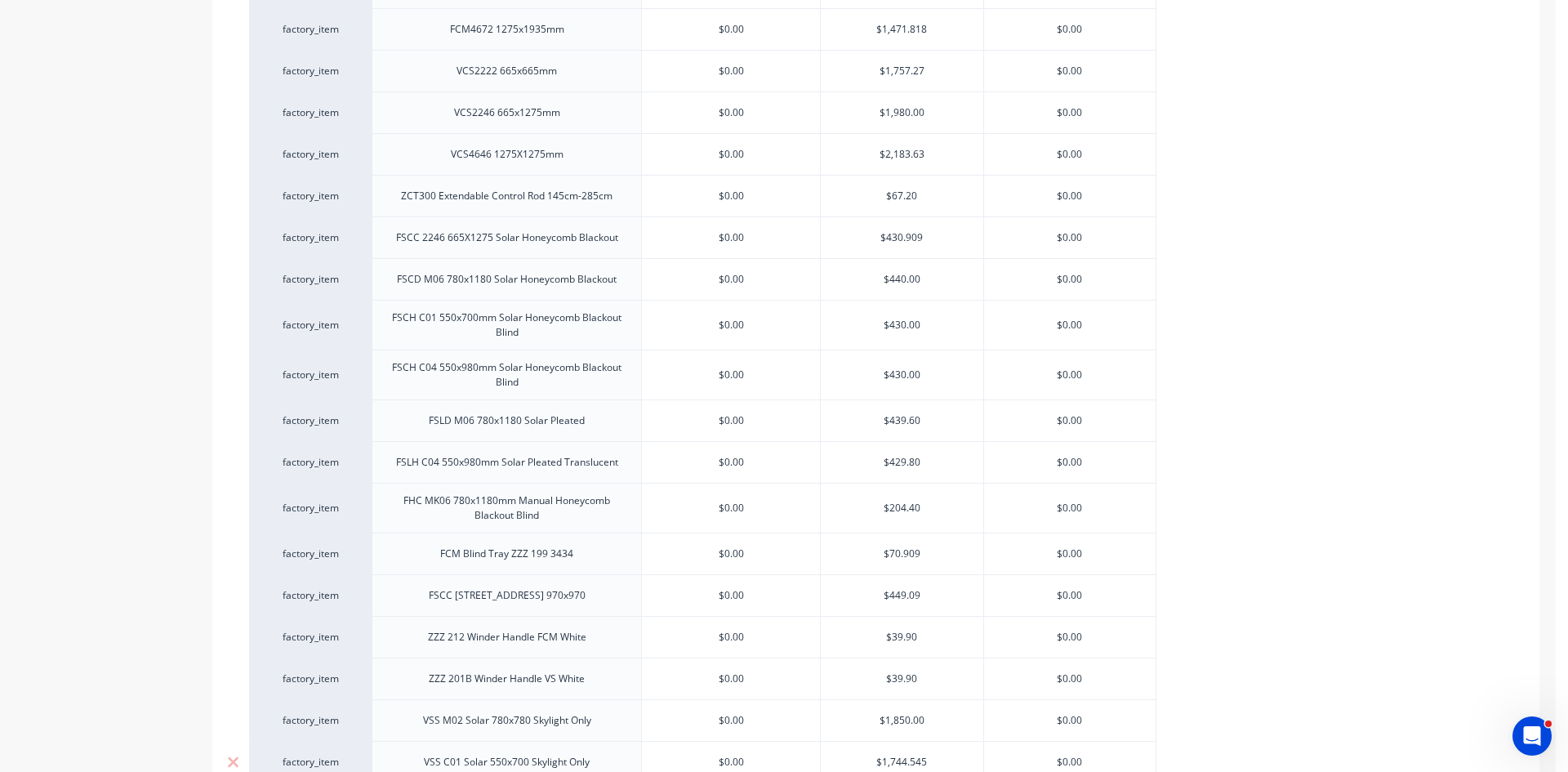
scroll to position [1932, 0]
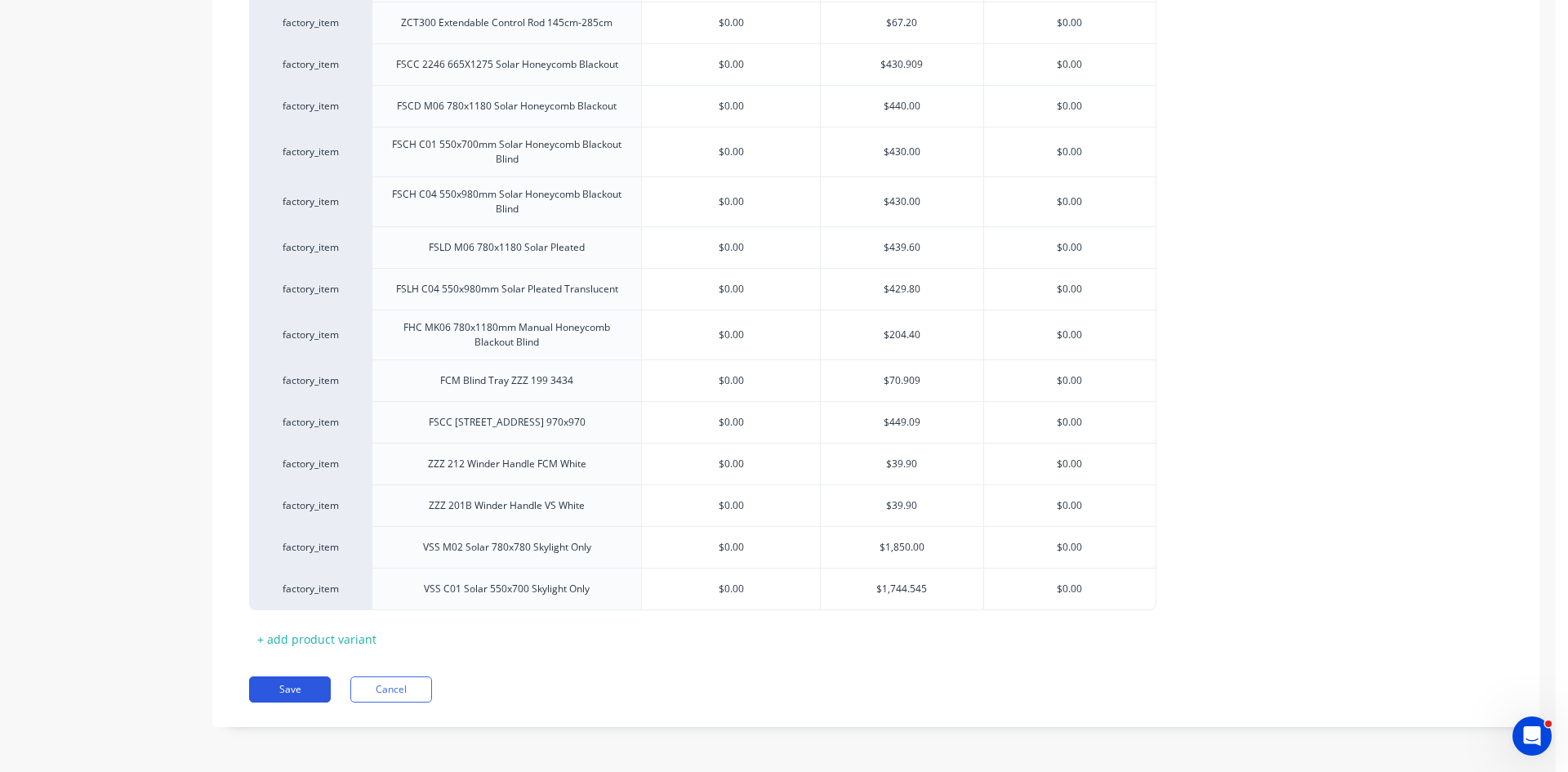
click at [317, 676] on button "Save" at bounding box center [290, 689] width 82 height 26
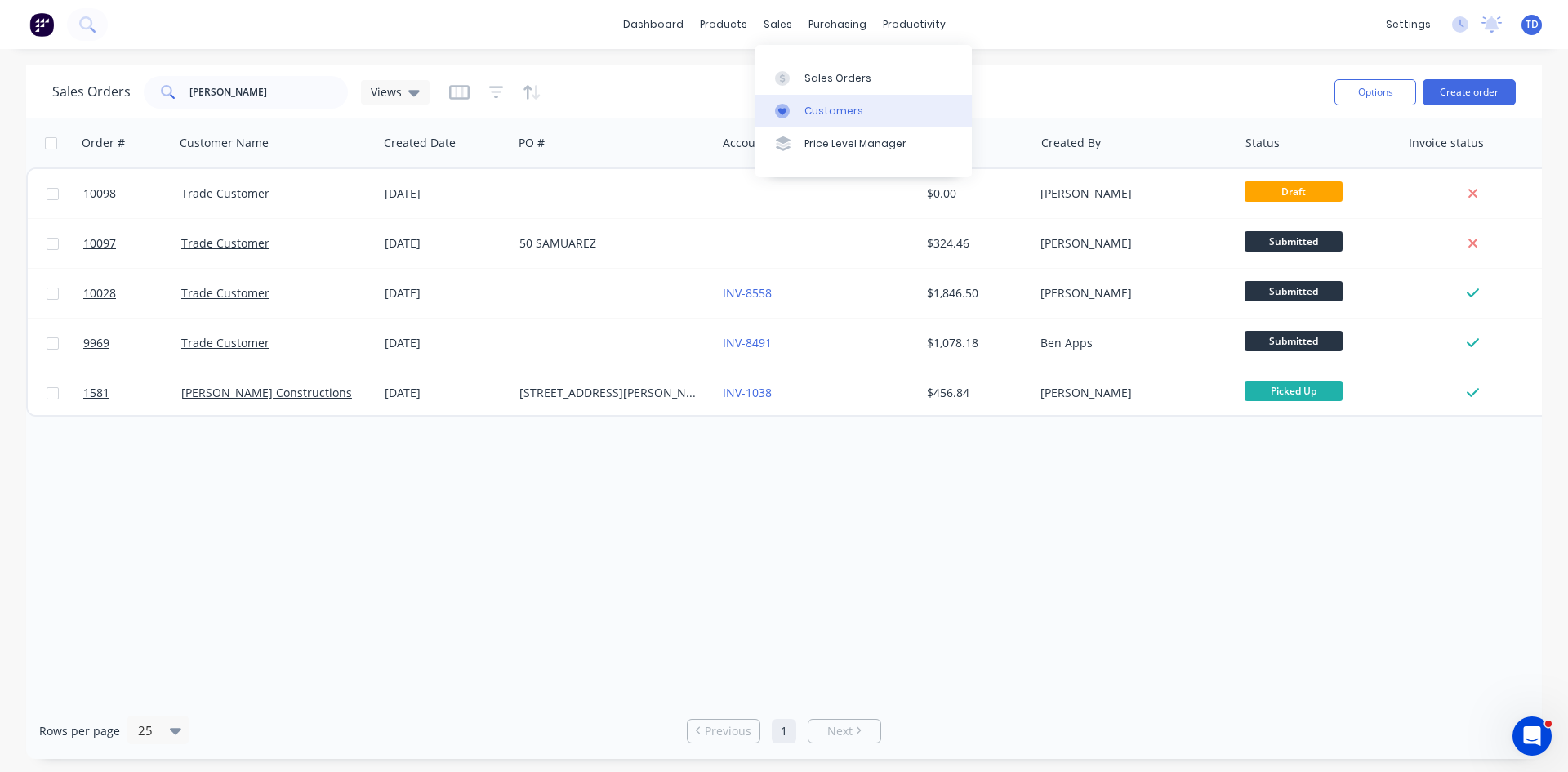
click at [818, 109] on div "Customers" at bounding box center [834, 111] width 59 height 15
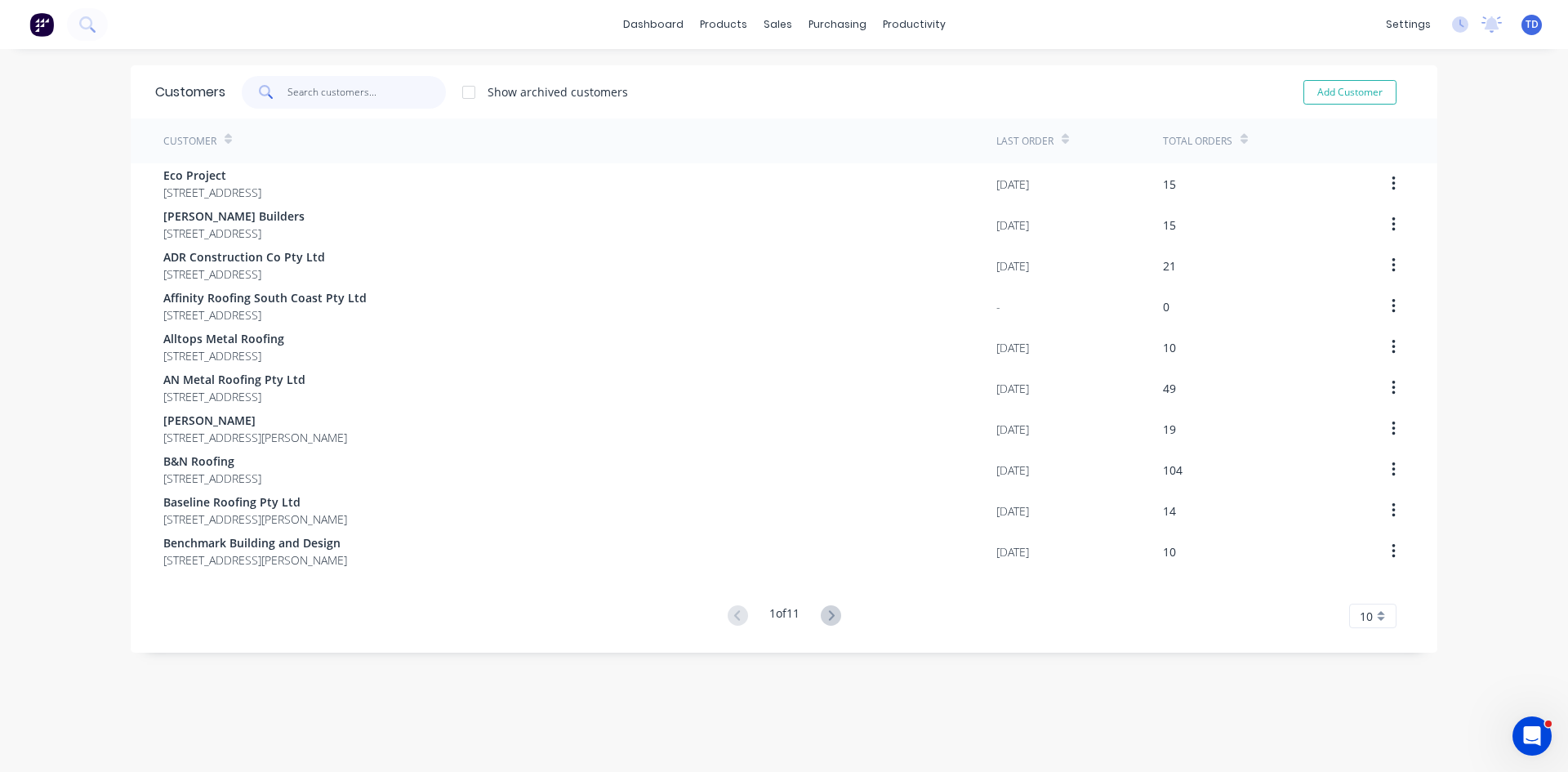
click at [314, 87] on input "text" at bounding box center [367, 92] width 159 height 33
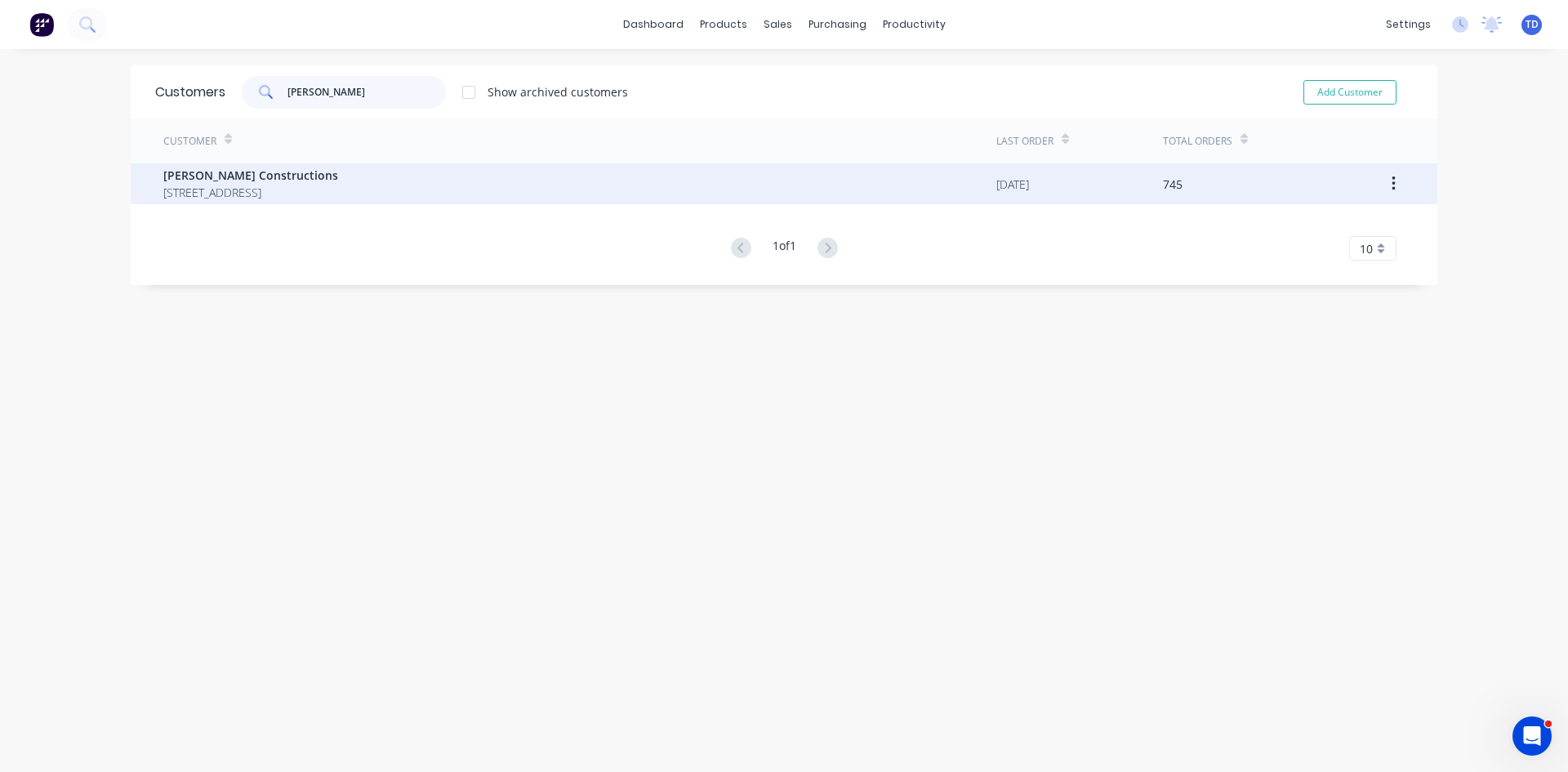
type input "hobbs"
click at [259, 194] on span "12 Park Road St Georges Basin New South Wales Australia 2540" at bounding box center [251, 192] width 175 height 17
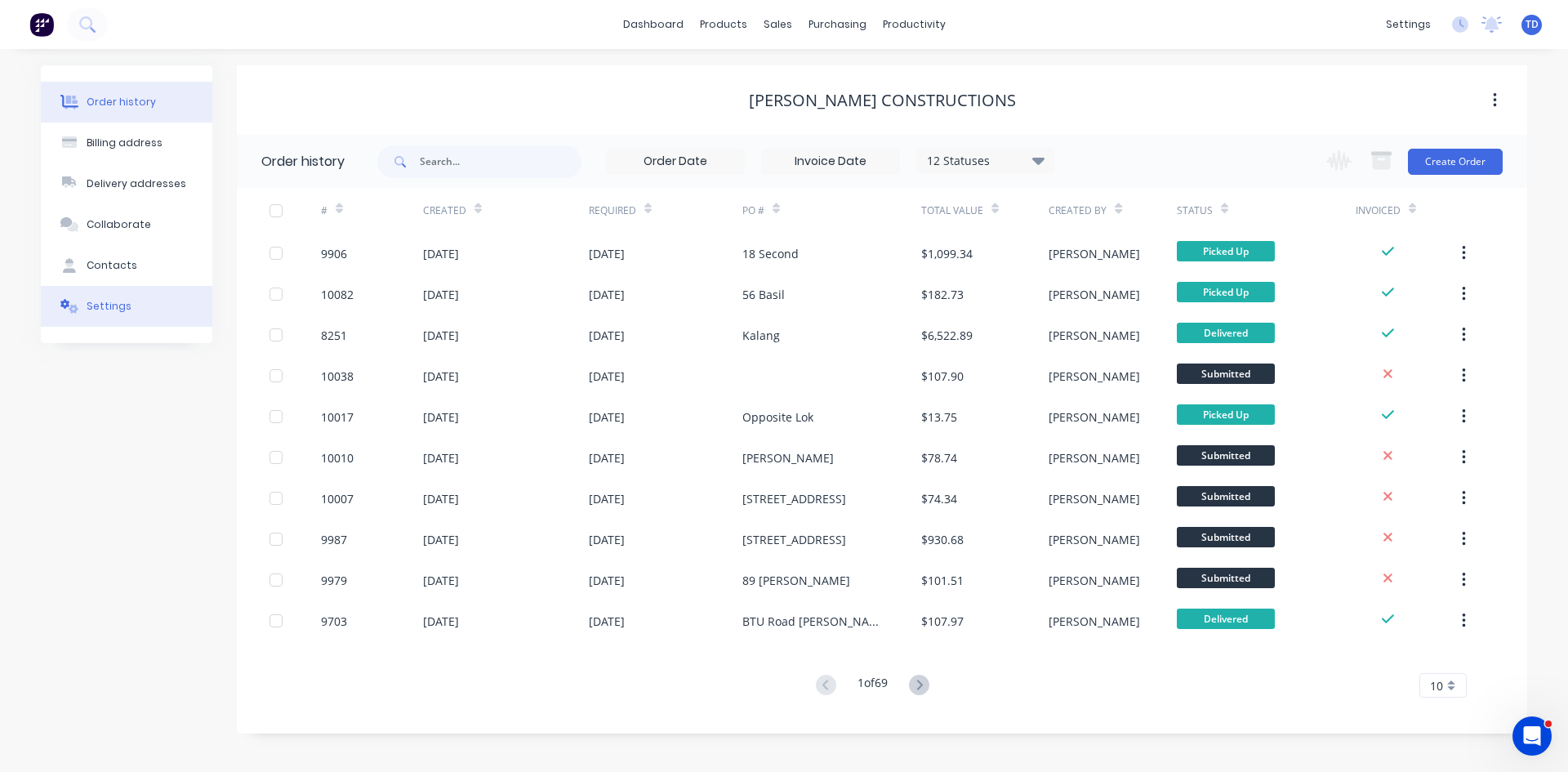
click at [123, 303] on div "Settings" at bounding box center [109, 307] width 45 height 15
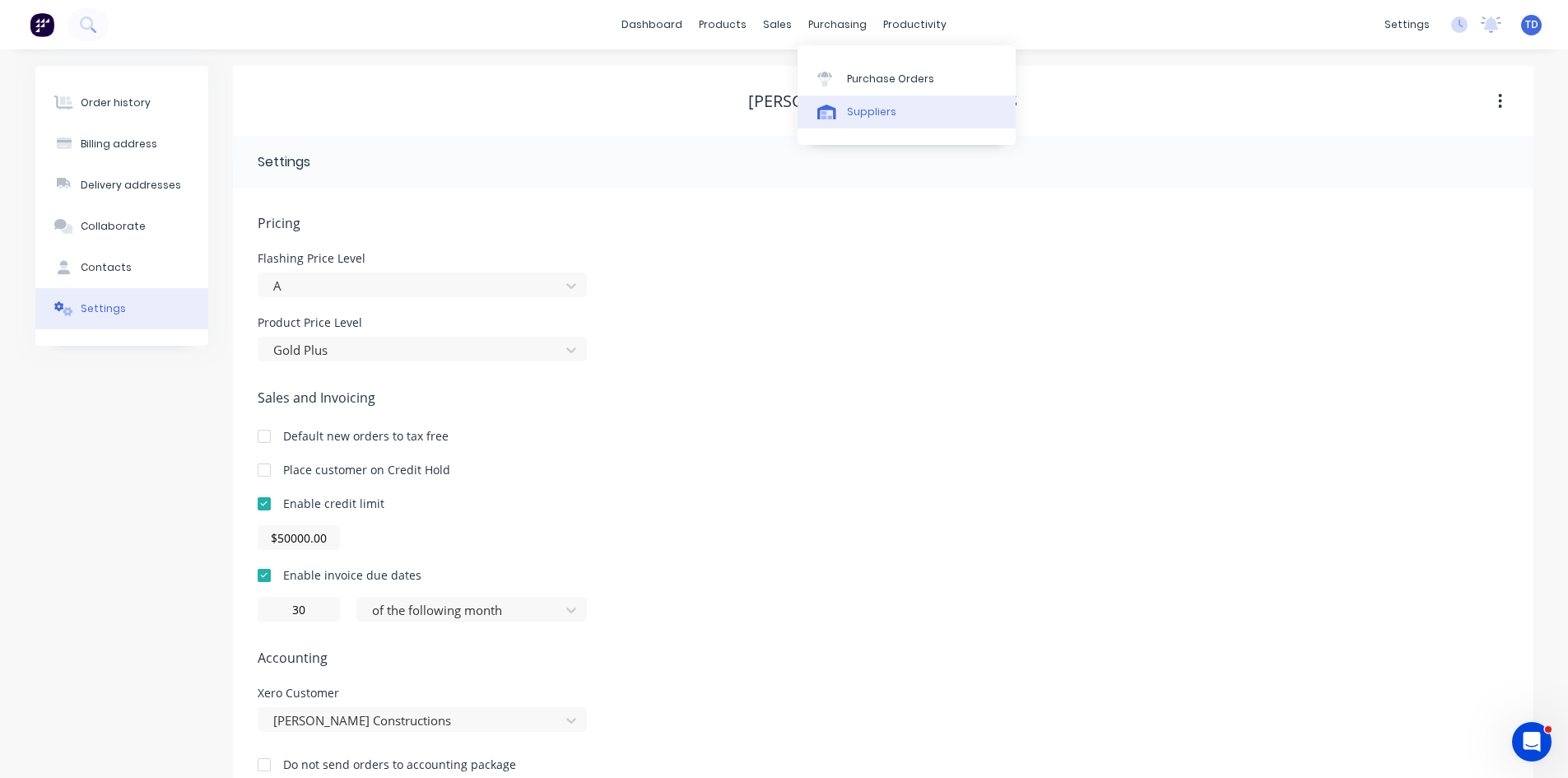
click at [879, 124] on link "Suppliers" at bounding box center [906, 112] width 218 height 33
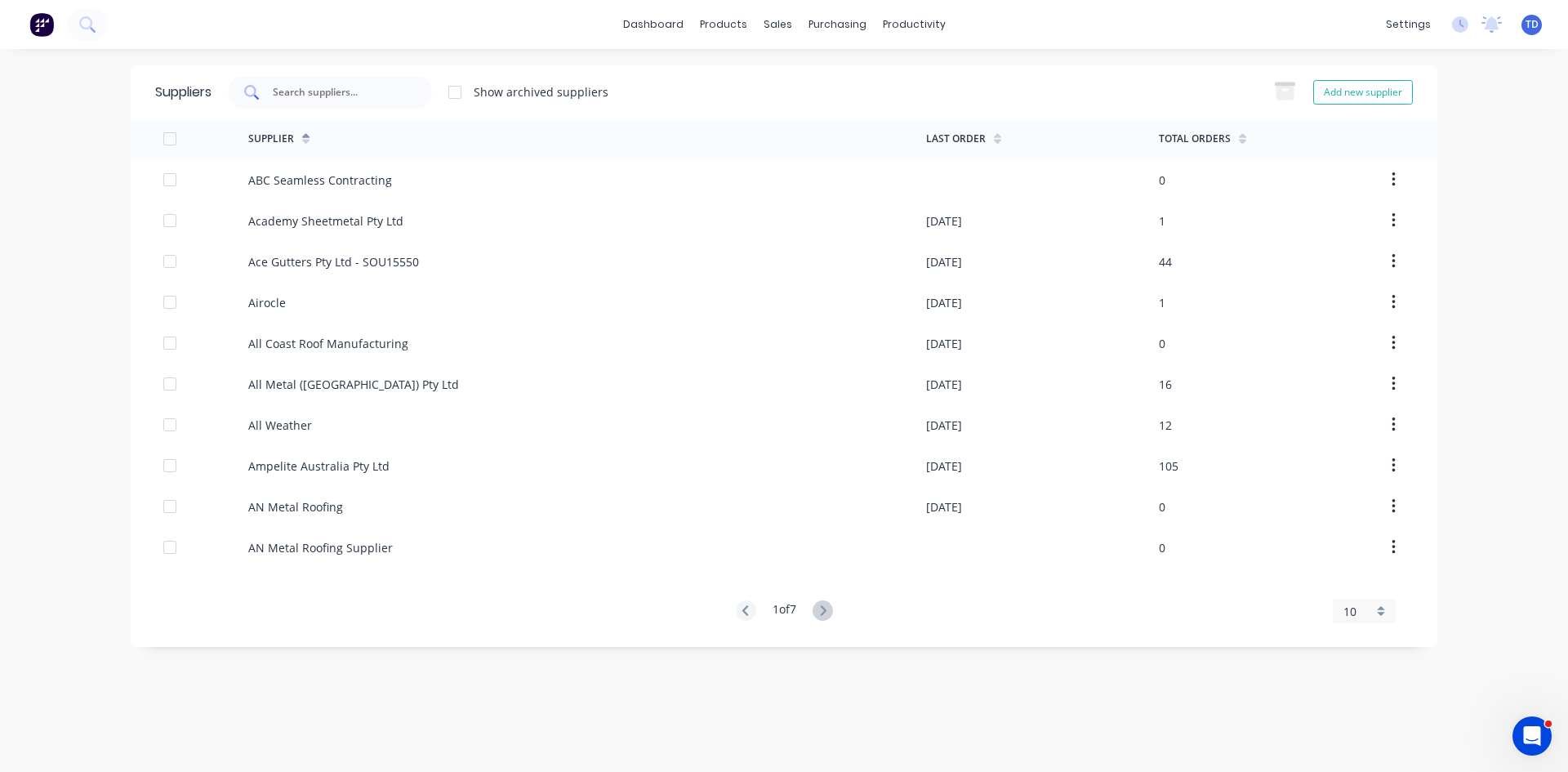
click at [334, 100] on input "text" at bounding box center [339, 92] width 136 height 16
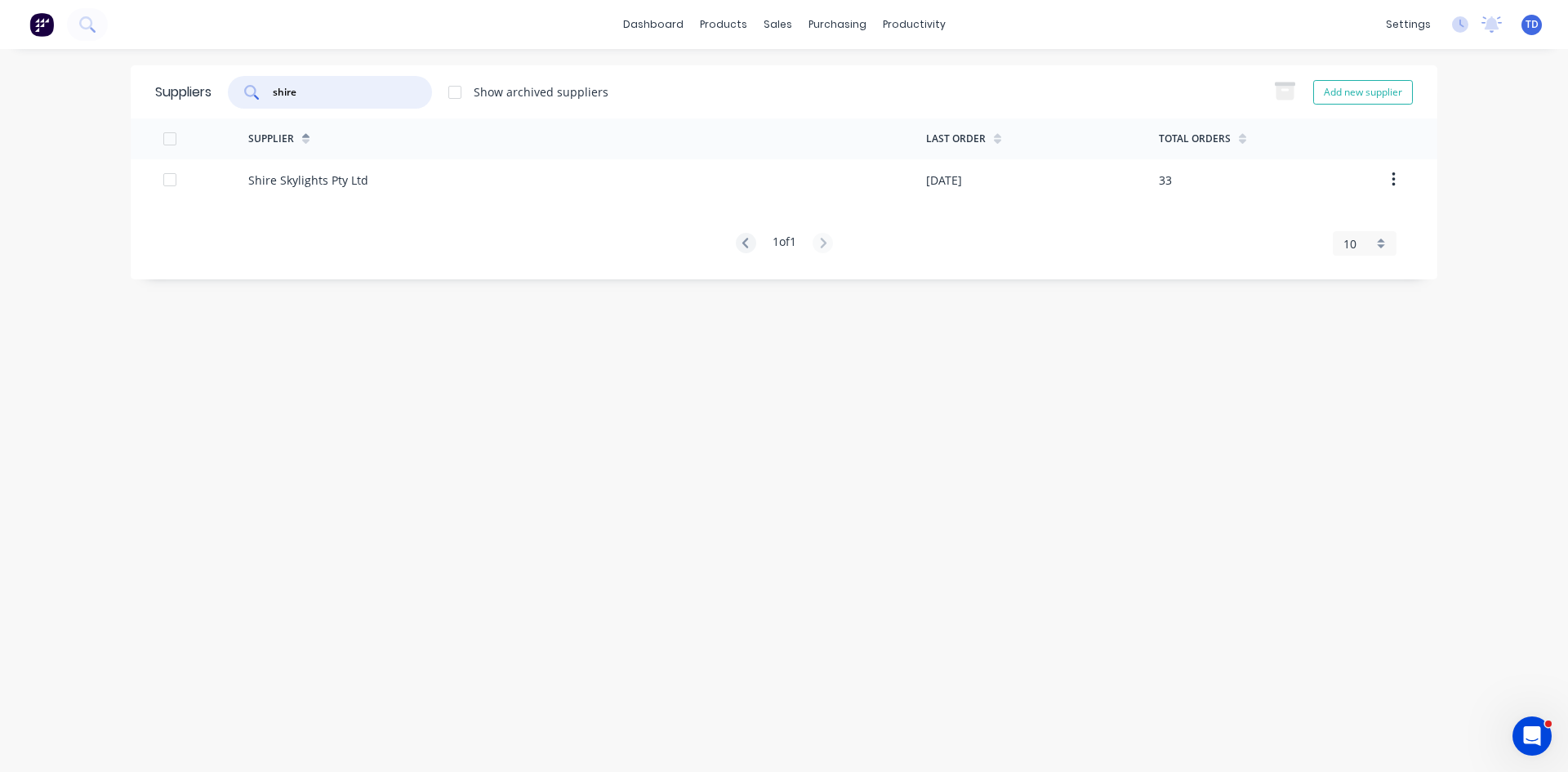
type input "shire"
click at [347, 175] on div "Shire Skylights Pty Ltd" at bounding box center [308, 180] width 120 height 17
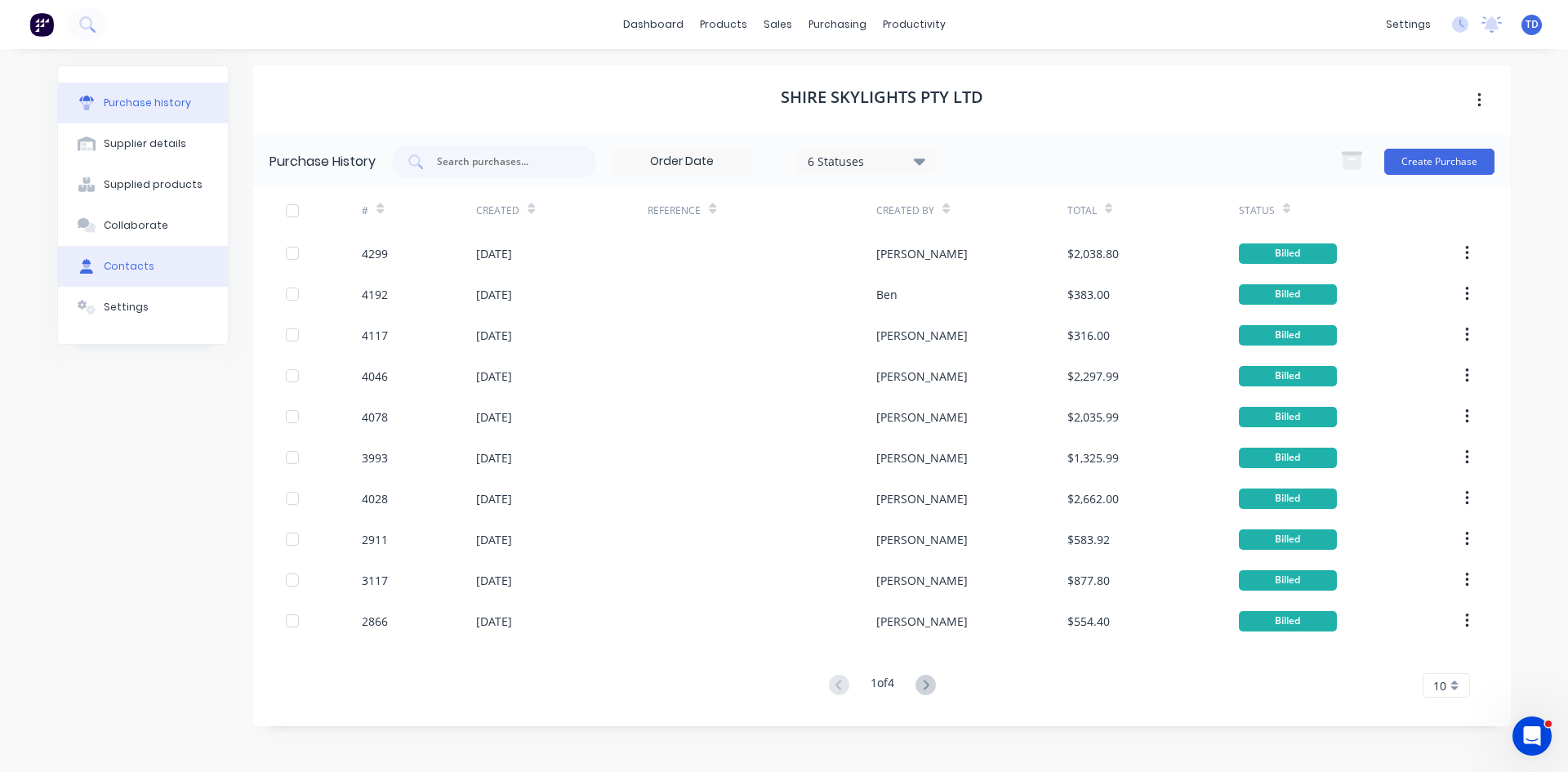
click at [143, 265] on div "Contacts" at bounding box center [129, 267] width 51 height 15
select select "AU"
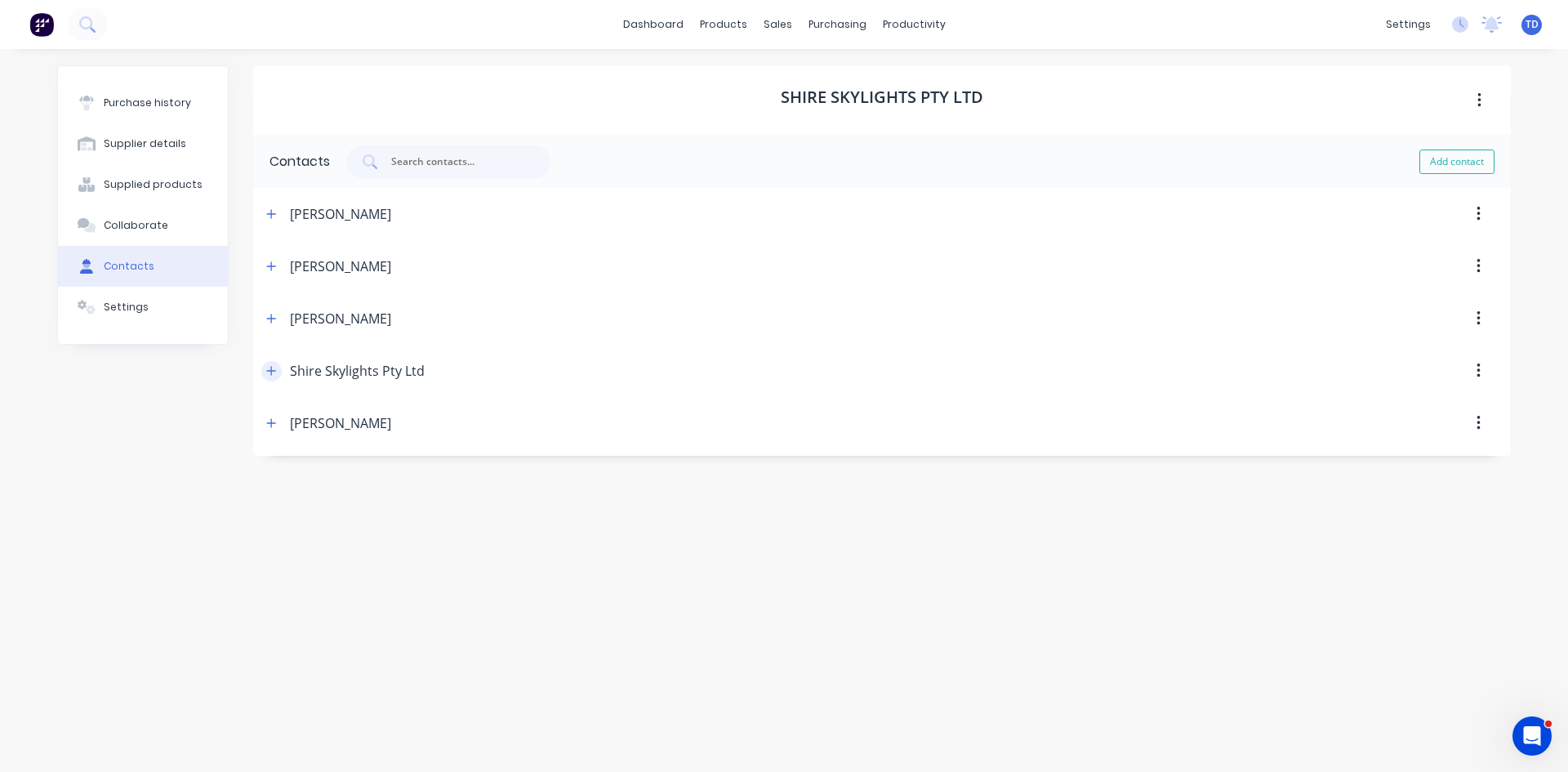
click at [276, 373] on icon "button" at bounding box center [271, 371] width 10 height 11
